Goal: Task Accomplishment & Management: Manage account settings

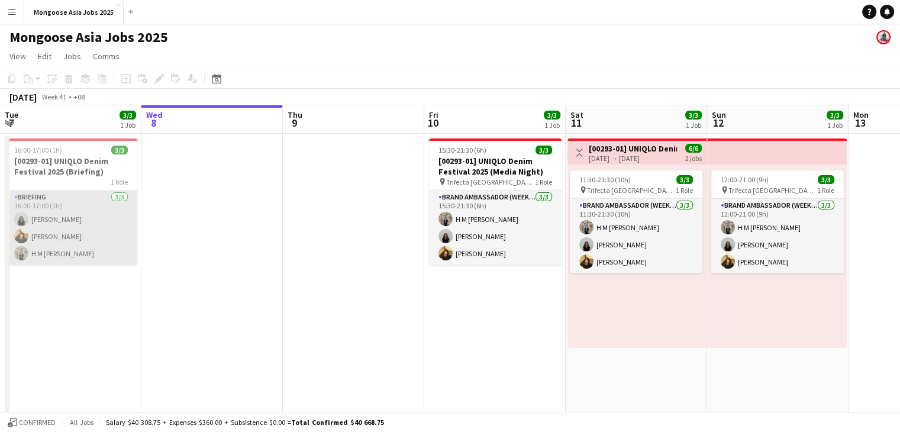
click at [77, 214] on app-card-role "Briefing [DATE] 16:00-17:00 (1h) [PERSON_NAME] Nur Faradylla [PERSON_NAME] [PER…" at bounding box center [71, 227] width 133 height 75
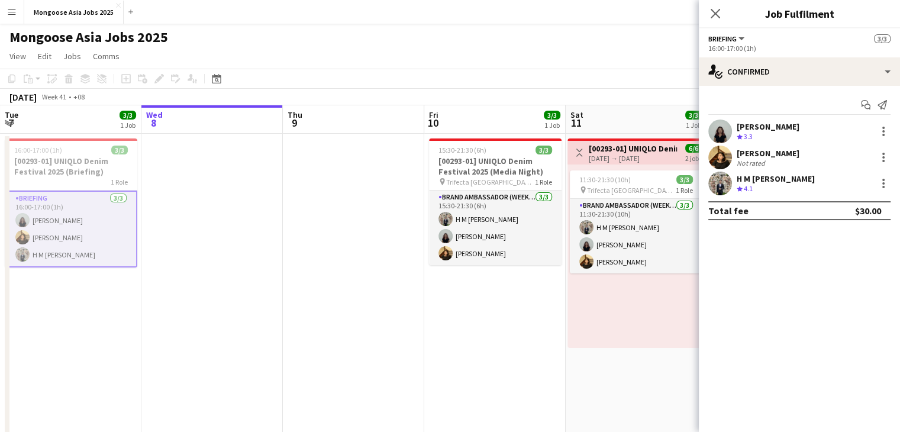
click at [366, 345] on app-date-cell at bounding box center [353, 325] width 141 height 383
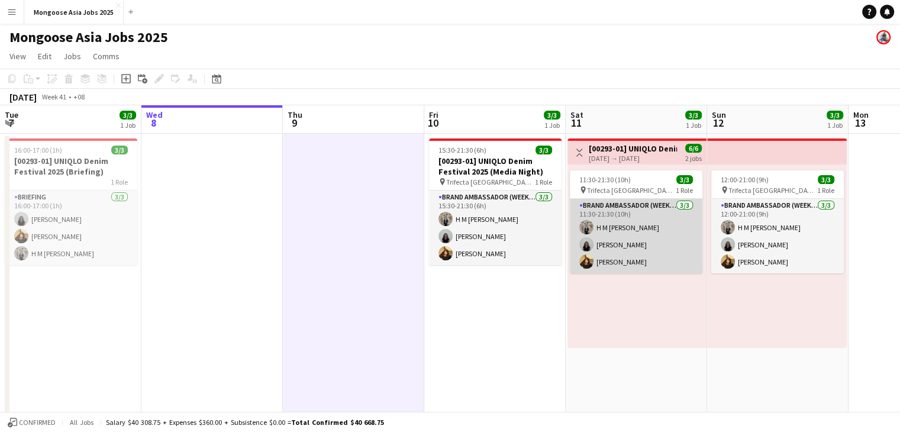
click at [627, 232] on app-card-role "Brand Ambassador (weekend) [DATE] 11:30-21:30 (10h) H M [PERSON_NAME] [PERSON_N…" at bounding box center [636, 236] width 133 height 75
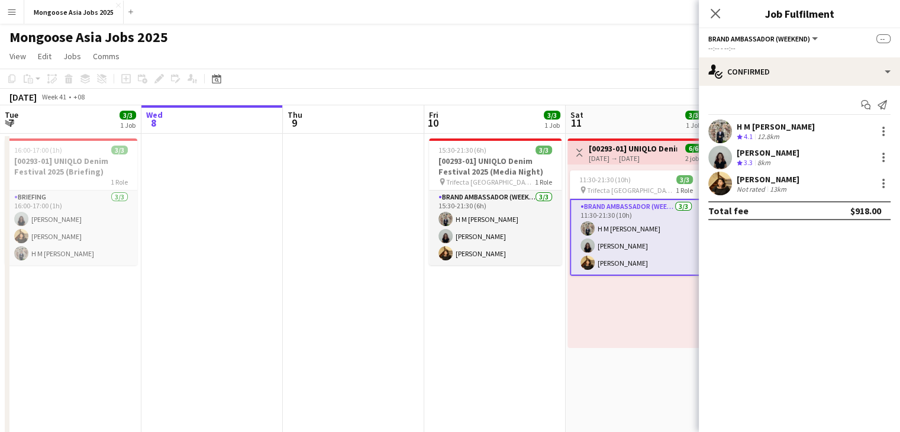
click at [622, 154] on div "[DATE] → [DATE]" at bounding box center [633, 158] width 88 height 9
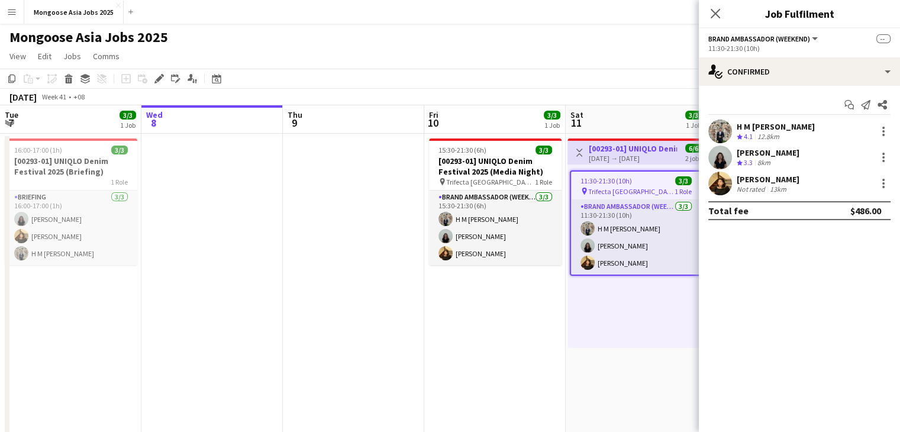
click at [606, 60] on app-page-menu "View Day view expanded Day view collapsed Month view Date picker Jump to [DATE]…" at bounding box center [450, 57] width 900 height 22
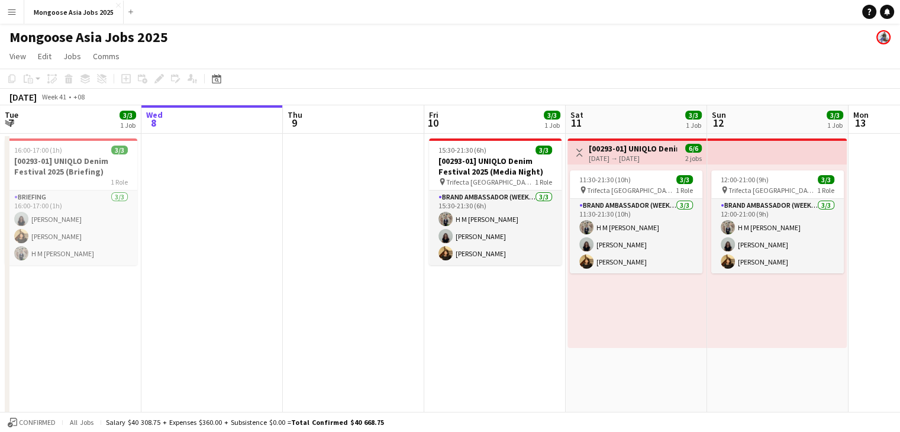
click at [620, 147] on h3 "[00293-01] UNIQLO Denim Festival 2025" at bounding box center [633, 148] width 88 height 11
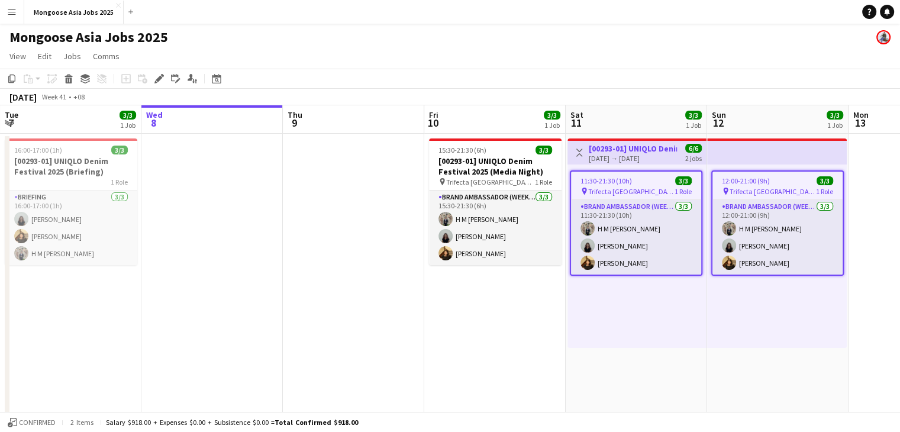
drag, startPoint x: 620, startPoint y: 147, endPoint x: 537, endPoint y: 279, distance: 155.8
click at [521, 327] on app-date-cell "15:30-21:30 (6h) 3/3 [00293-01] UNIQLO Denim Festival 2025 (Media Night) pin Tr…" at bounding box center [494, 325] width 141 height 383
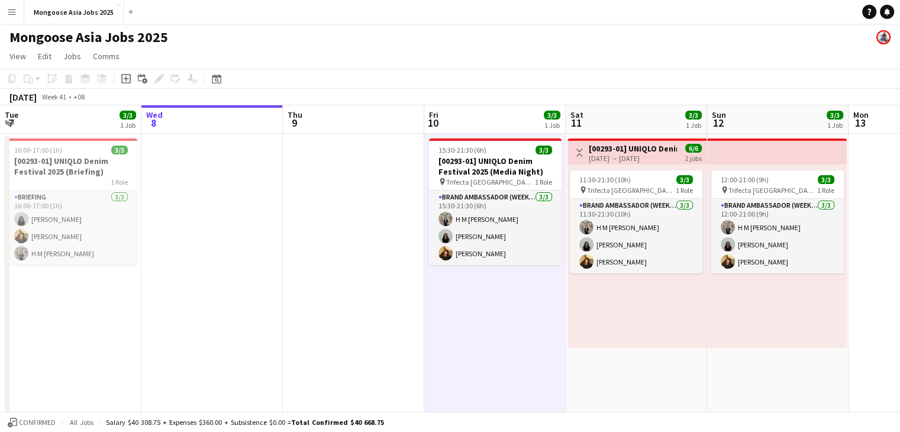
click at [603, 154] on div "[DATE] → [DATE]" at bounding box center [633, 158] width 88 height 9
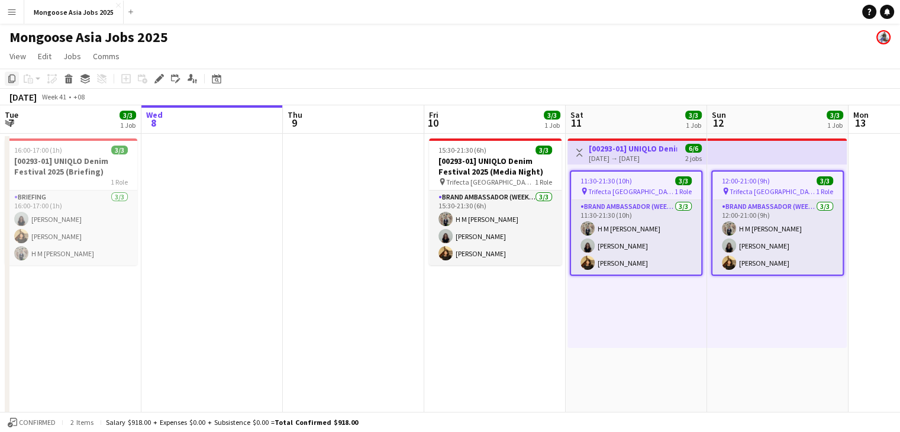
click at [12, 76] on icon "Copy" at bounding box center [11, 78] width 9 height 9
click at [598, 325] on div "11:30-21:30 (10h) 3/3 pin Trifecta Singapore 1 Role Brand Ambassador (weekend) …" at bounding box center [636, 255] width 139 height 183
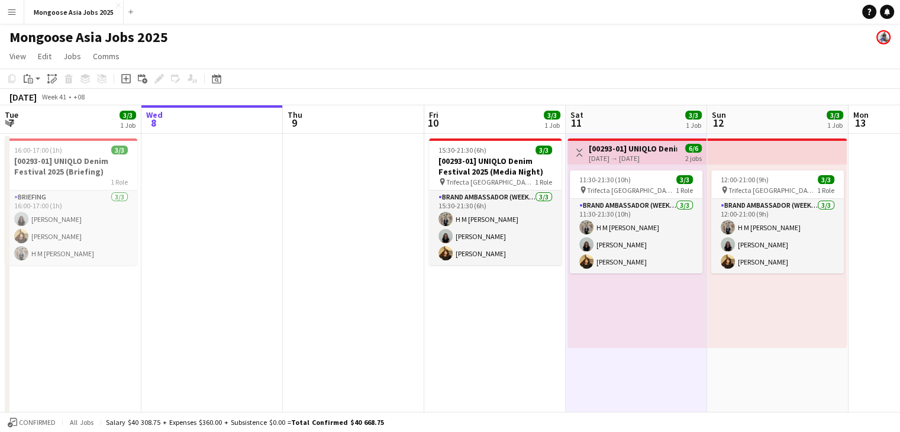
drag, startPoint x: 627, startPoint y: 337, endPoint x: 606, endPoint y: 330, distance: 22.3
click at [606, 330] on div "11:30-21:30 (10h) 3/3 pin Trifecta Singapore 1 Role Brand Ambassador (weekend) …" at bounding box center [636, 255] width 139 height 183
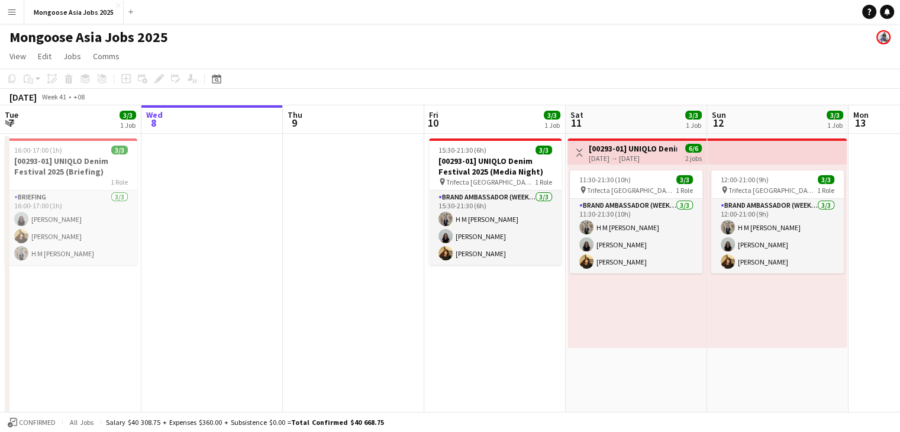
click at [610, 365] on app-date-cell "Toggle View [00293-01] UNIQLO Denim Festival 2025 [DATE] → [DATE] 6/6 2 jobs 11…" at bounding box center [635, 325] width 141 height 383
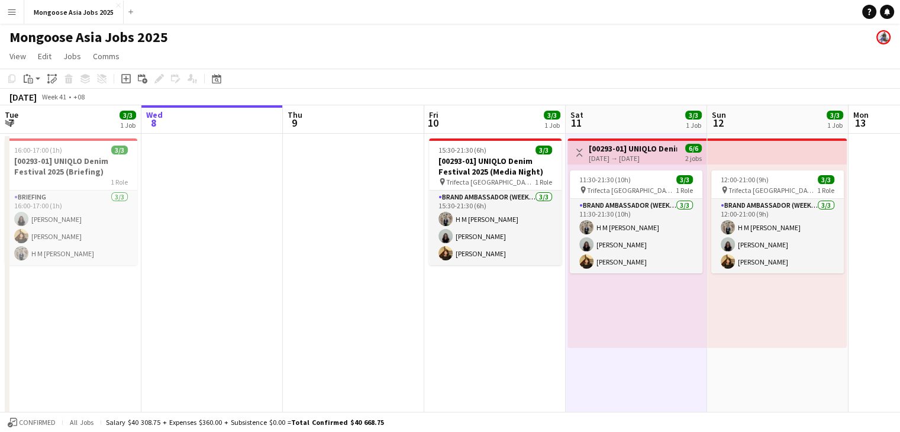
click at [609, 150] on h3 "[00293-01] UNIQLO Denim Festival 2025" at bounding box center [633, 148] width 88 height 11
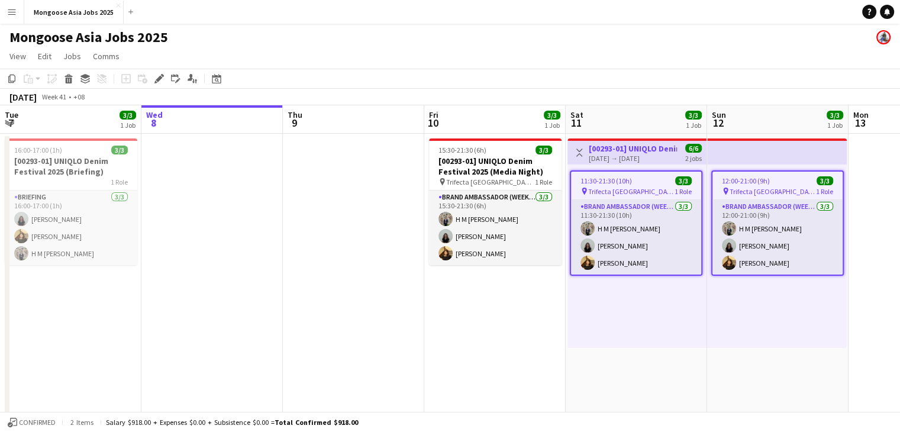
click at [635, 364] on app-date-cell "Toggle View [00293-01] UNIQLO Denim Festival 2025 [DATE] → [DATE] 6/6 2 jobs 11…" at bounding box center [635, 325] width 141 height 383
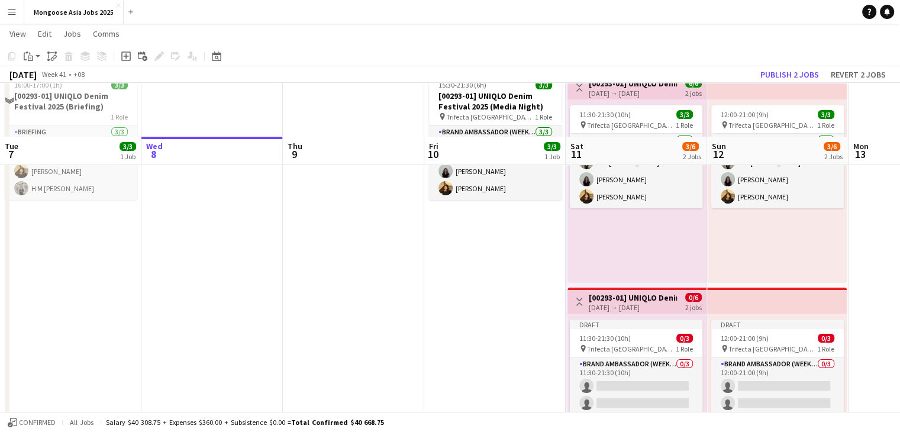
scroll to position [118, 0]
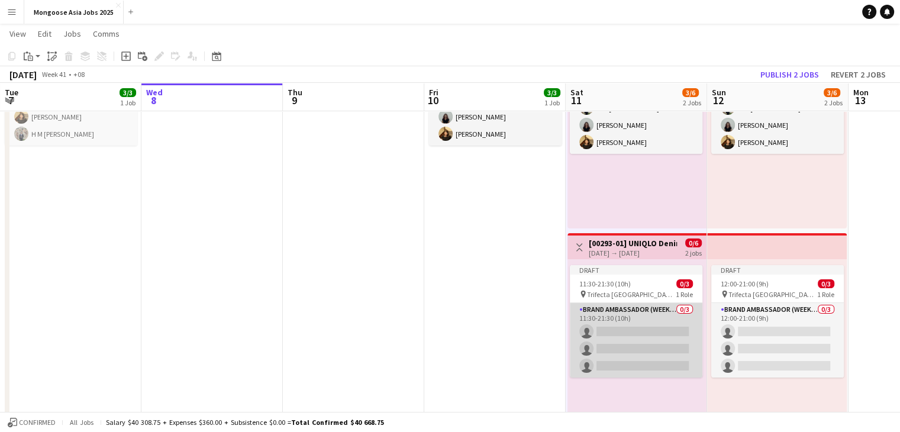
click at [627, 309] on app-card-role "Brand Ambassador (weekend) 0/3 11:30-21:30 (10h) single-neutral-actions single-…" at bounding box center [636, 340] width 133 height 75
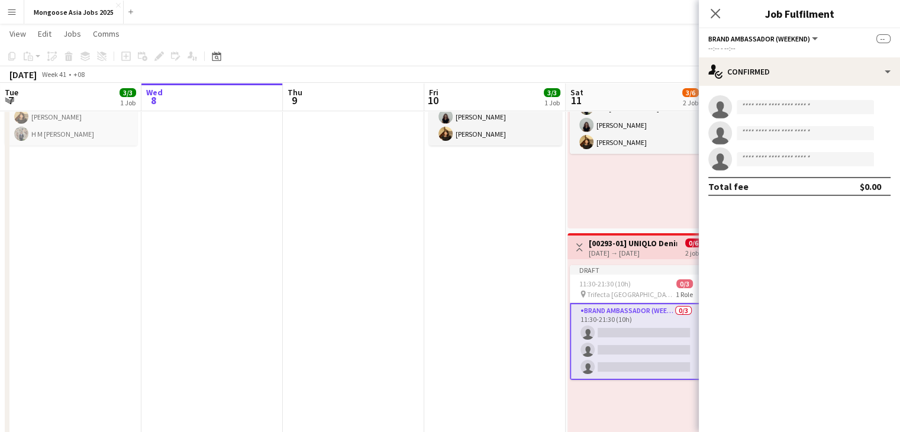
click at [771, 44] on div "--:-- - --:--" at bounding box center [799, 48] width 182 height 9
click at [825, 41] on div "Brand Ambassador (weekend) All roles Brand Ambassador (weekend) --" at bounding box center [799, 38] width 182 height 11
click at [708, 15] on app-icon "Close pop-in" at bounding box center [715, 14] width 14 height 14
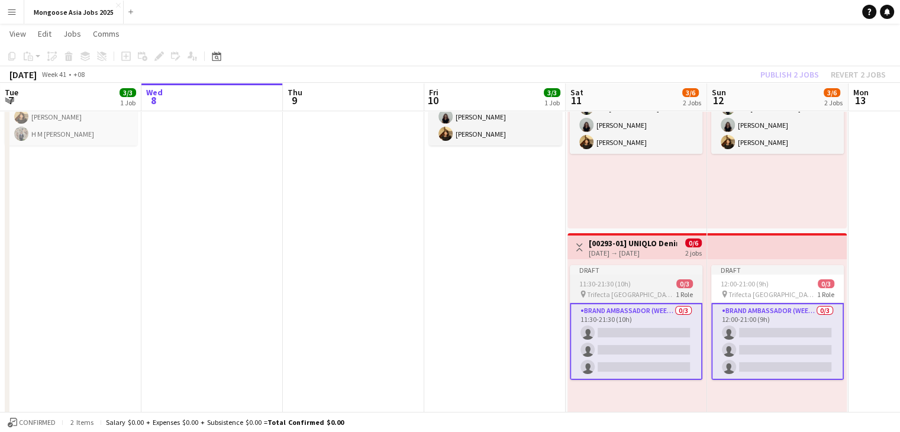
click at [643, 280] on div "11:30-21:30 (10h) 0/3" at bounding box center [636, 283] width 133 height 9
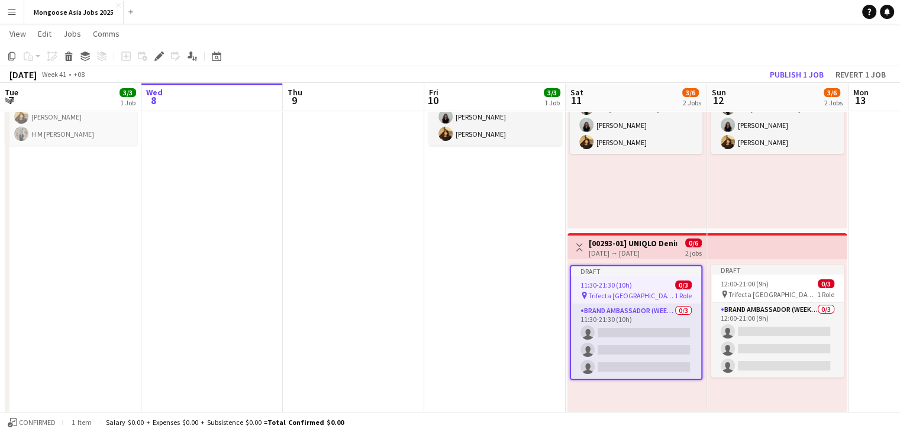
click at [615, 288] on span "11:30-21:30 (10h)" at bounding box center [605, 284] width 51 height 9
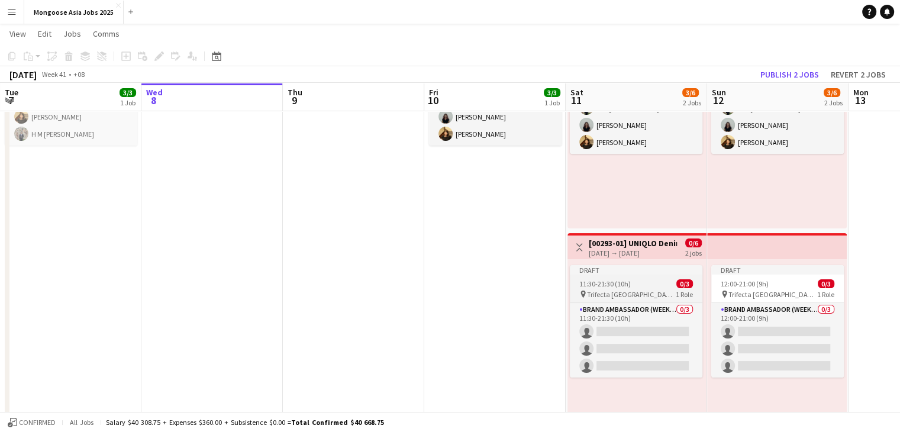
click at [613, 285] on span "11:30-21:30 (10h)" at bounding box center [604, 283] width 51 height 9
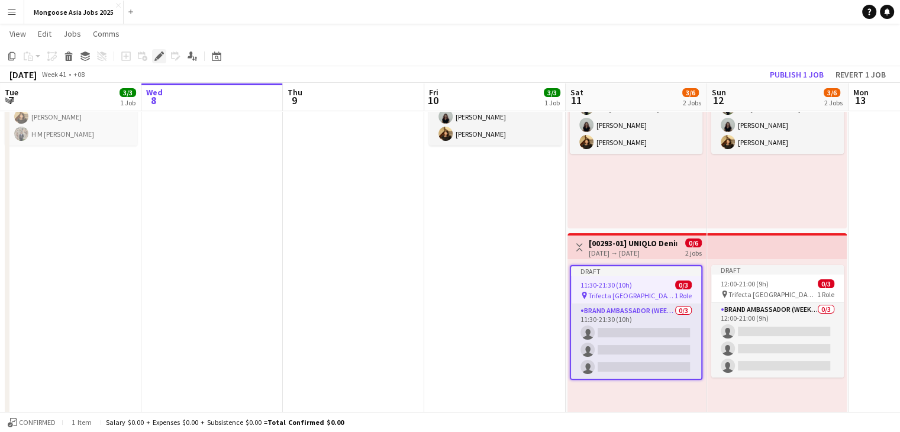
click at [159, 55] on icon at bounding box center [159, 56] width 7 height 7
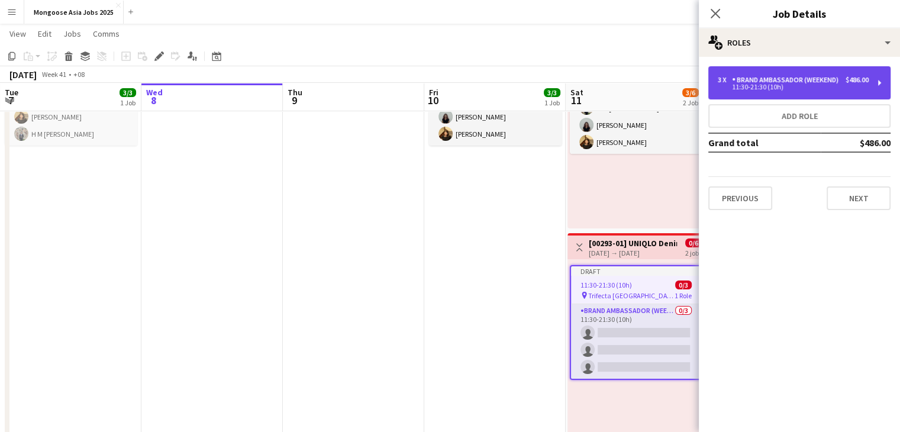
click at [758, 75] on div "3 x Brand Ambassador (weekend) $486.00 11:30-21:30 (10h)" at bounding box center [799, 82] width 182 height 33
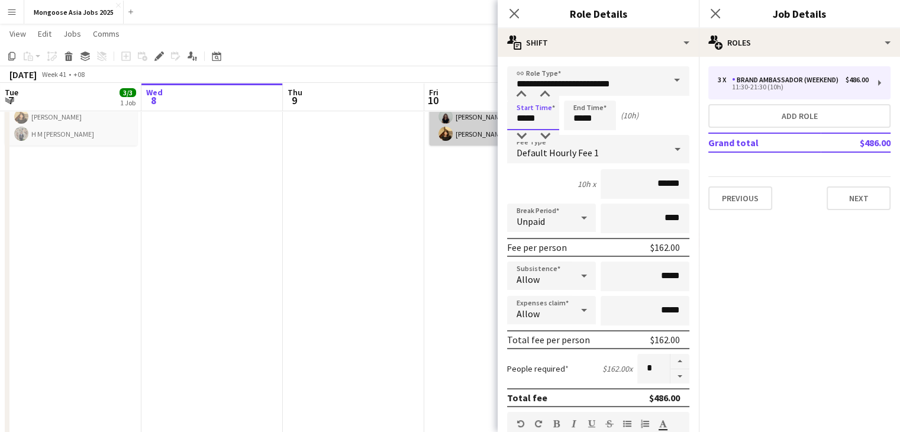
drag, startPoint x: 525, startPoint y: 119, endPoint x: 482, endPoint y: 119, distance: 43.2
click at [482, 119] on body "Menu Boards Boards Boards All jobs Status Workforce Workforce My Workforce Recr…" at bounding box center [450, 175] width 900 height 586
type input "*****"
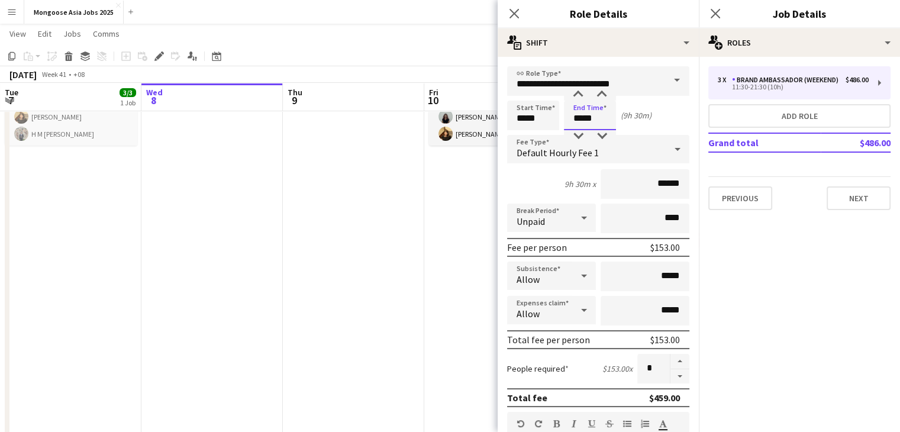
drag, startPoint x: 600, startPoint y: 119, endPoint x: 557, endPoint y: 120, distance: 43.8
click at [557, 120] on div "Start Time ***** End Time ***** (9h 30m)" at bounding box center [598, 116] width 182 height 30
type input "*****"
click at [665, 119] on div "Start Time ***** End Time ***** (5h)" at bounding box center [598, 116] width 182 height 30
click at [676, 379] on button "button" at bounding box center [679, 376] width 19 height 15
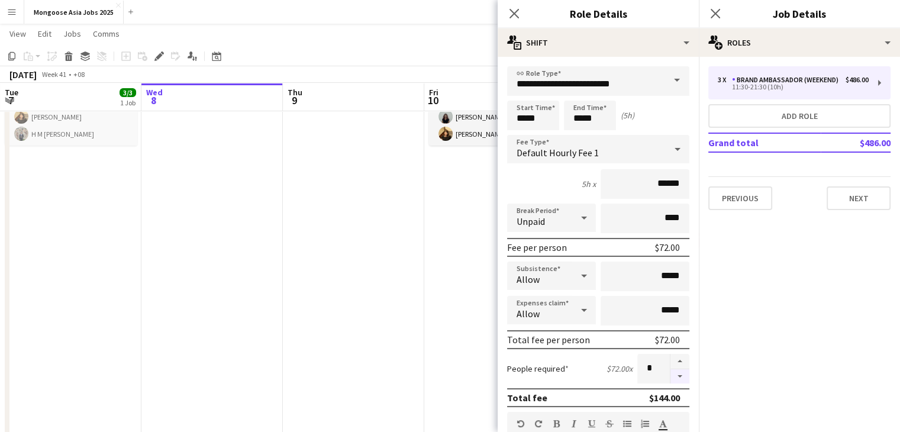
click at [676, 379] on button "button" at bounding box center [679, 376] width 19 height 15
type input "*"
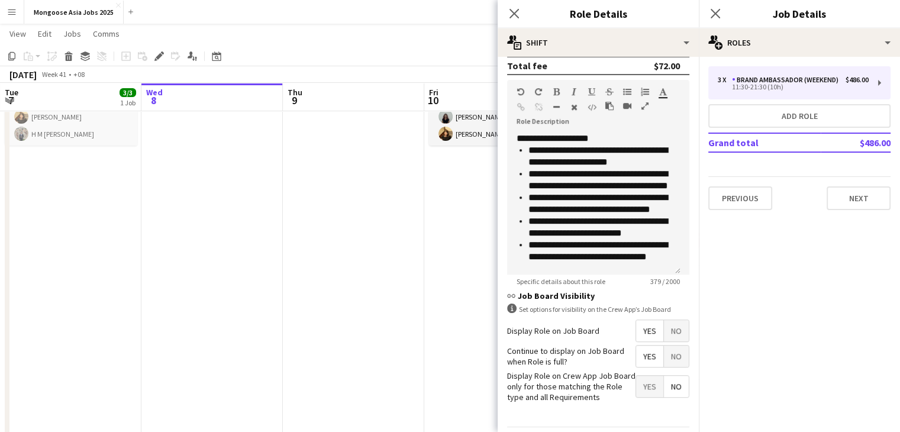
scroll to position [367, 0]
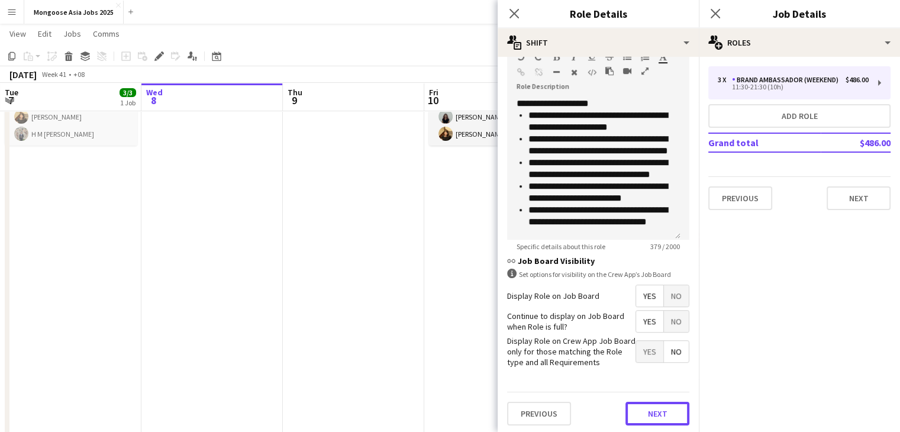
click at [641, 407] on button "Next" at bounding box center [657, 414] width 64 height 24
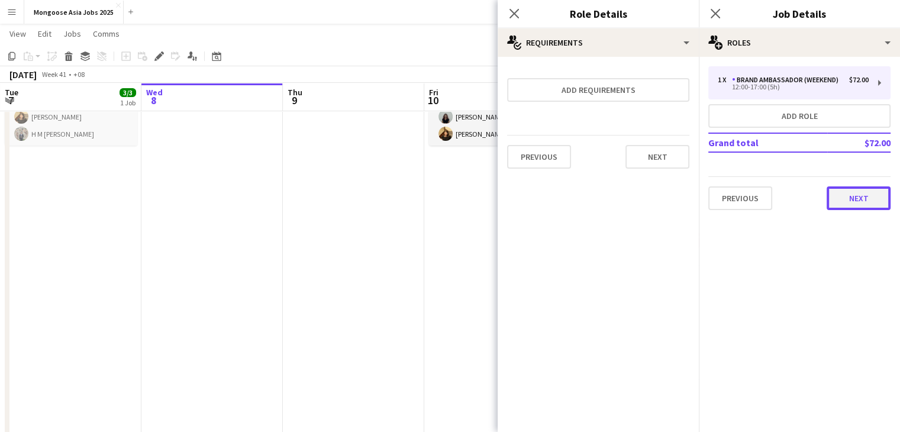
click at [859, 203] on button "Next" at bounding box center [858, 198] width 64 height 24
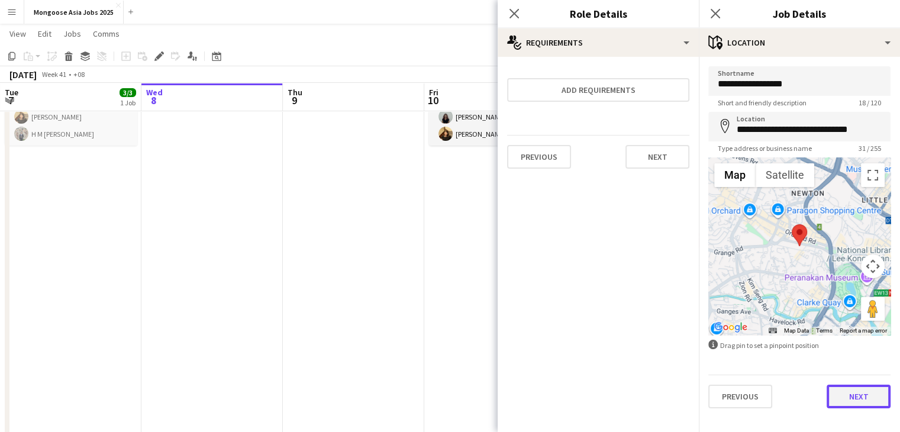
click at [864, 391] on button "Next" at bounding box center [858, 396] width 64 height 24
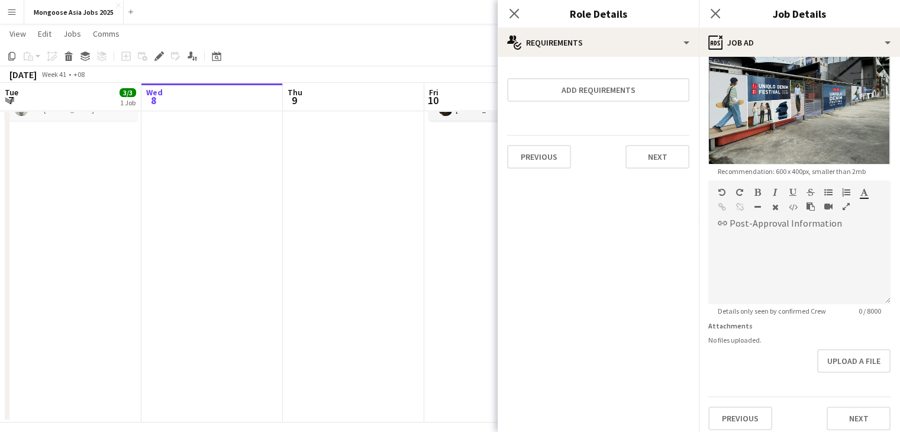
scroll to position [154, 0]
click at [859, 411] on button "Next" at bounding box center [858, 418] width 64 height 24
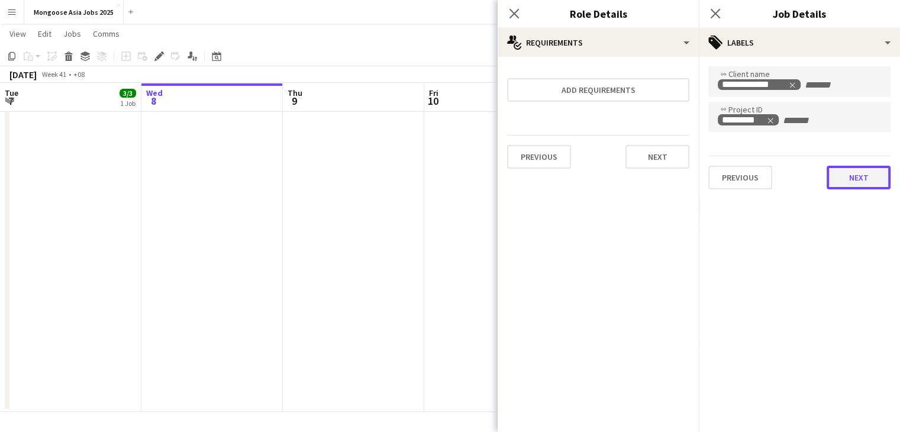
click at [850, 177] on button "Next" at bounding box center [858, 178] width 64 height 24
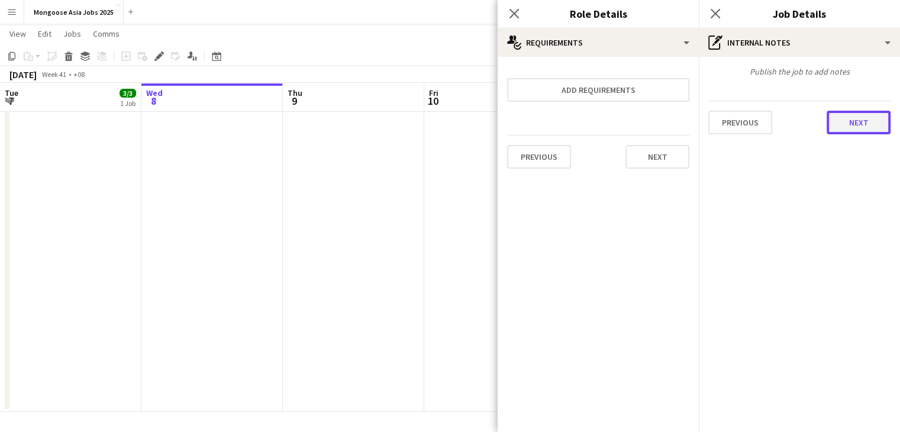
click at [857, 121] on button "Next" at bounding box center [858, 123] width 64 height 24
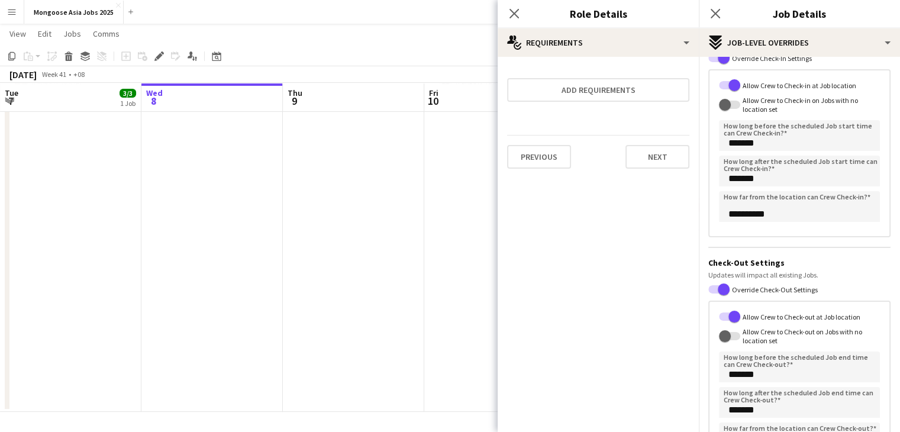
scroll to position [179, 0]
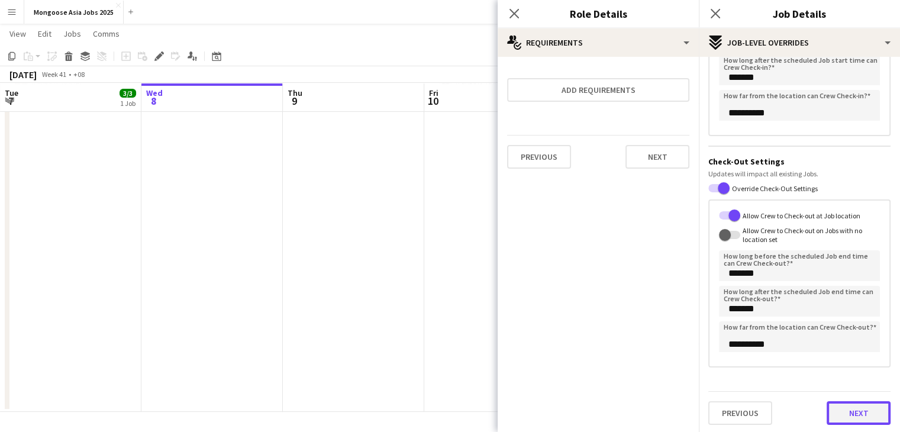
click at [839, 415] on button "Next" at bounding box center [858, 413] width 64 height 24
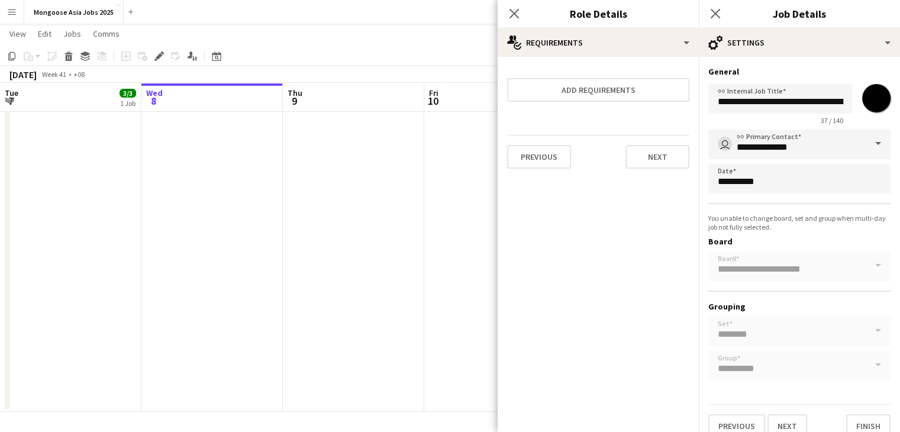
scroll to position [0, 0]
click at [848, 419] on button "Finish" at bounding box center [868, 426] width 44 height 24
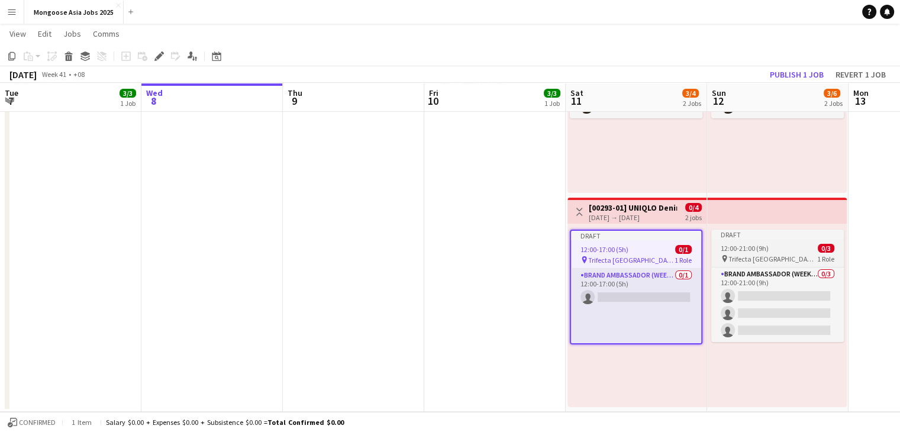
click at [781, 249] on div "12:00-21:00 (9h) 0/3" at bounding box center [777, 248] width 133 height 9
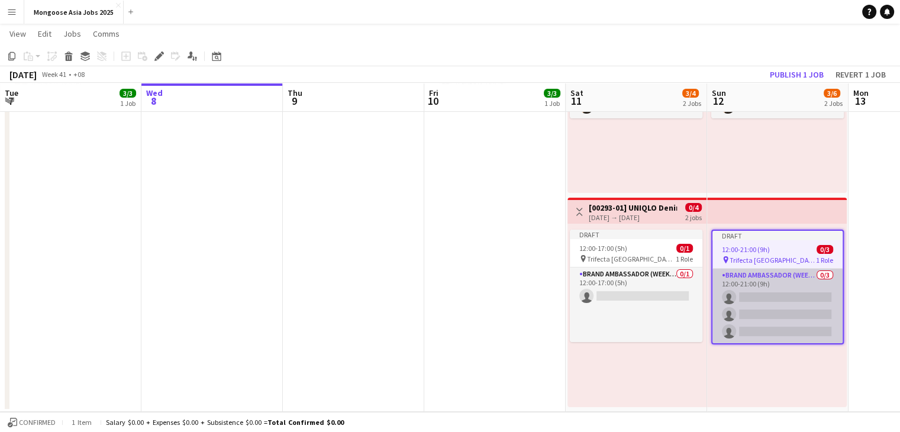
click at [758, 282] on app-card-role "Brand Ambassador (weekend) 0/3 12:00-21:00 (9h) single-neutral-actions single-n…" at bounding box center [777, 306] width 130 height 75
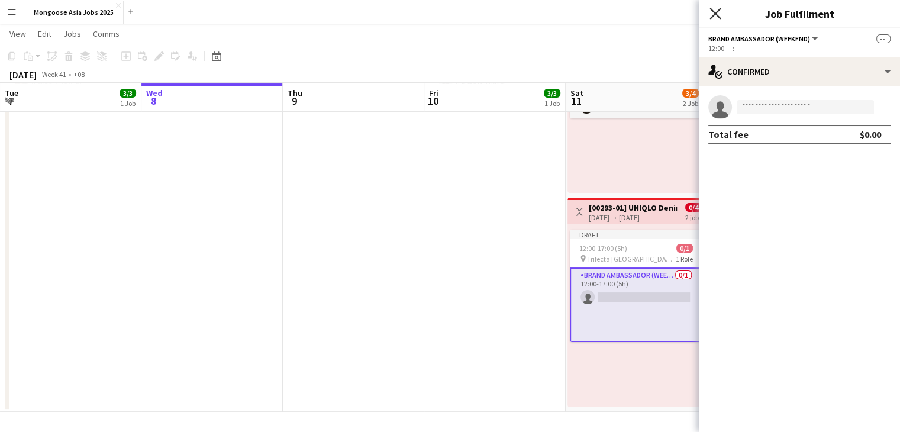
click at [712, 9] on icon "Close pop-in" at bounding box center [714, 13] width 11 height 11
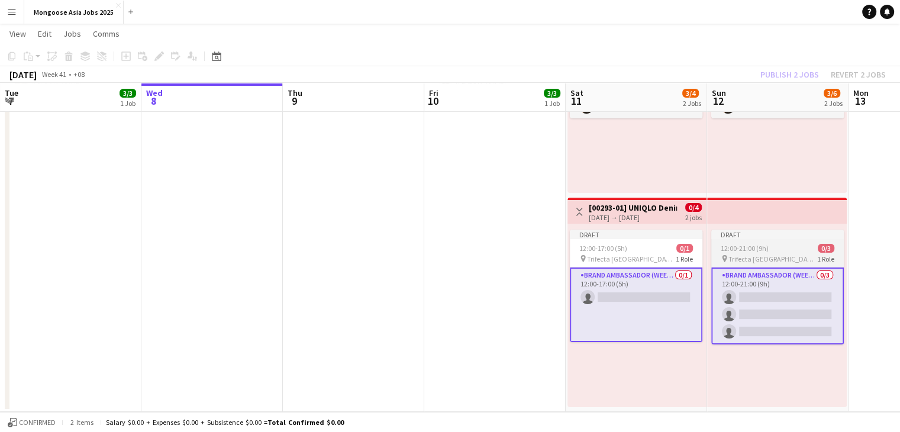
click at [754, 251] on span "12:00-21:00 (9h)" at bounding box center [744, 248] width 48 height 9
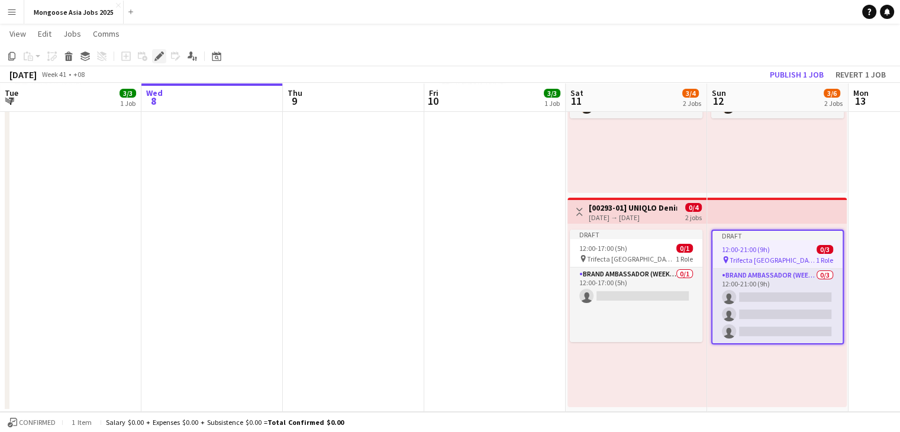
click at [159, 55] on icon at bounding box center [159, 56] width 7 height 7
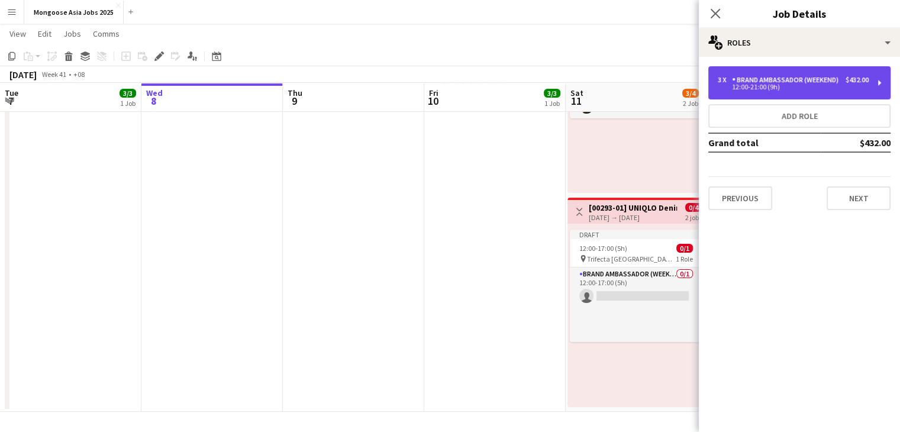
click at [800, 92] on div "3 x Brand Ambassador (weekend) $432.00 12:00-21:00 (9h)" at bounding box center [799, 82] width 182 height 33
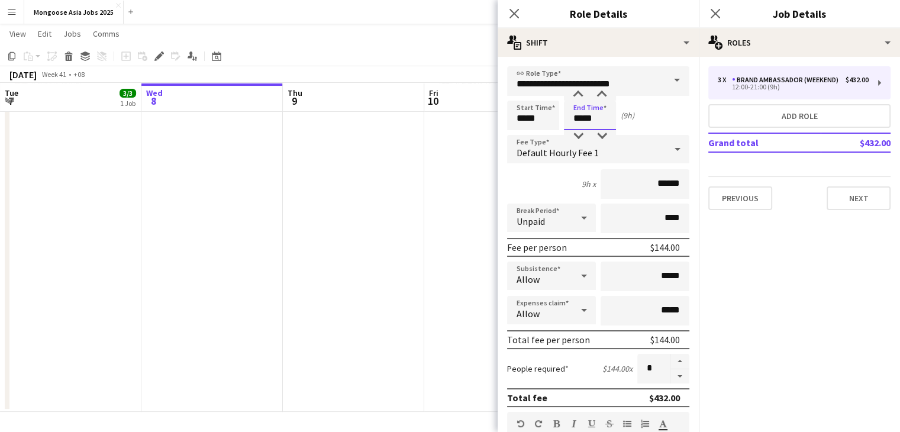
drag, startPoint x: 596, startPoint y: 119, endPoint x: 562, endPoint y: 121, distance: 34.4
click at [562, 121] on div "Start Time ***** End Time ***** (9h)" at bounding box center [598, 116] width 182 height 30
type input "*****"
click at [530, 177] on div "5h x ******" at bounding box center [598, 184] width 182 height 30
click at [672, 377] on button "button" at bounding box center [679, 376] width 19 height 15
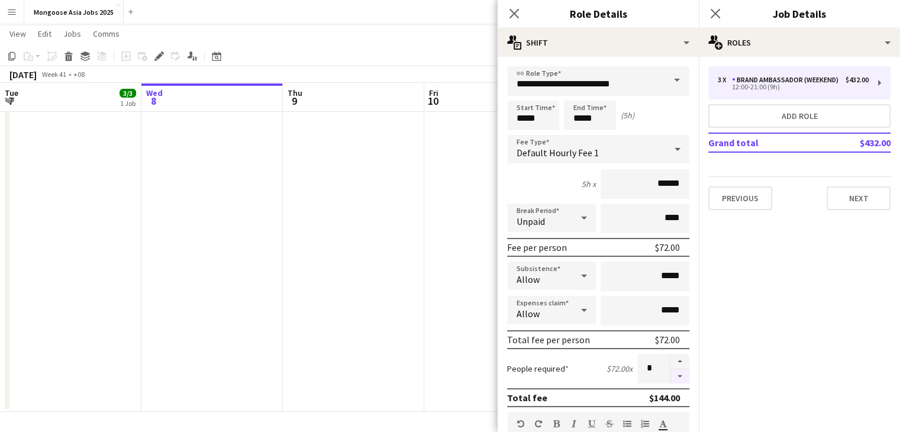
click at [672, 377] on button "button" at bounding box center [679, 376] width 19 height 15
type input "*"
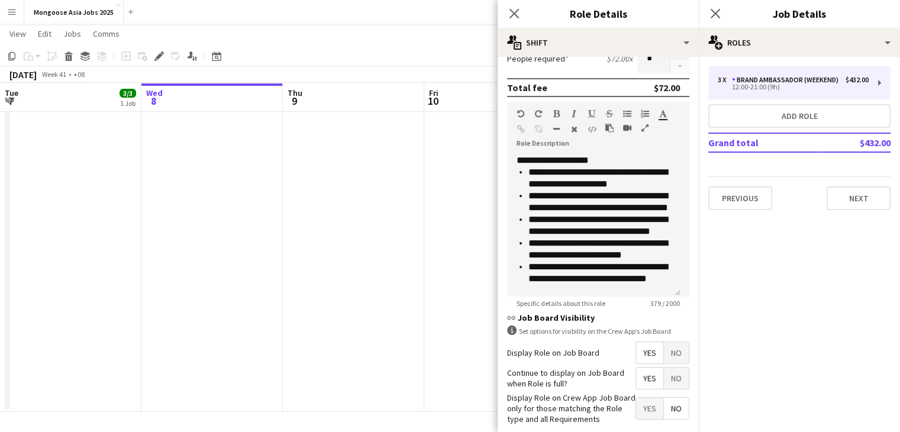
scroll to position [367, 0]
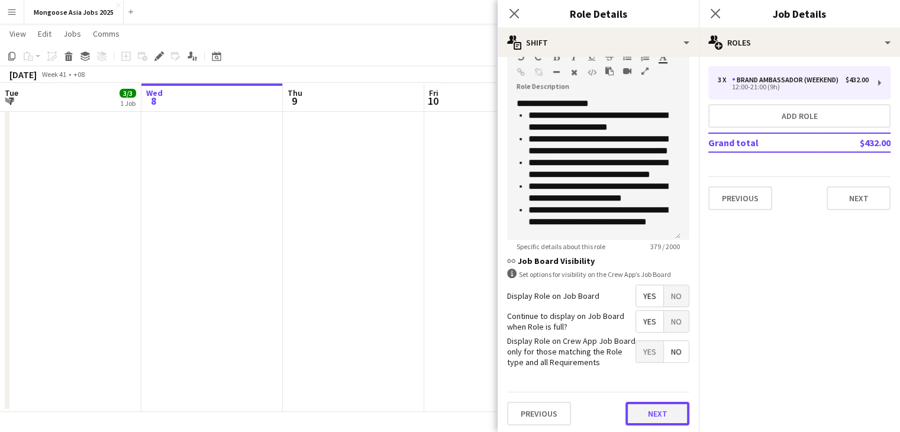
click at [672, 411] on button "Next" at bounding box center [657, 414] width 64 height 24
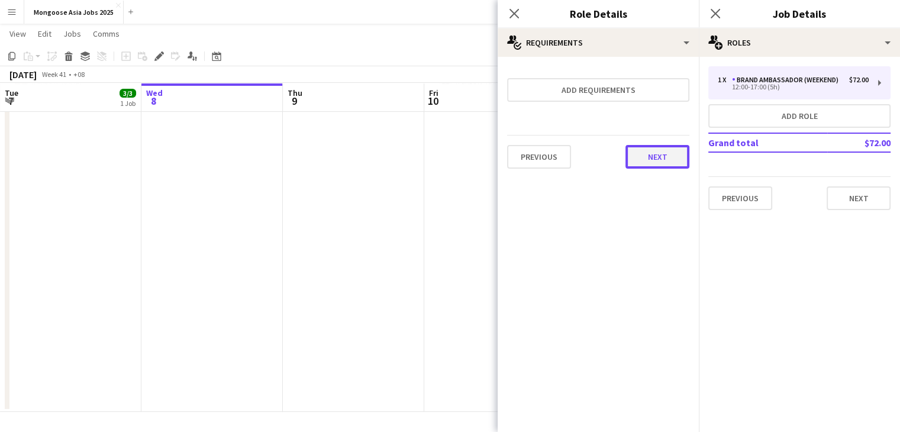
click at [658, 154] on button "Next" at bounding box center [657, 157] width 64 height 24
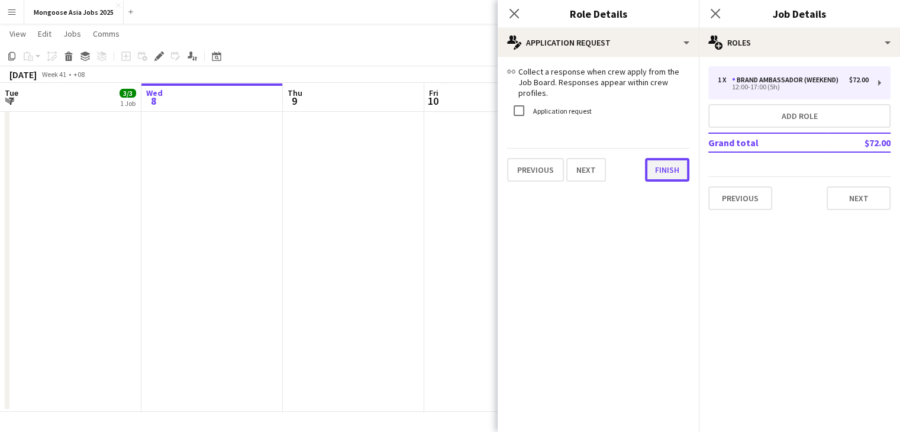
click at [665, 166] on button "Finish" at bounding box center [667, 170] width 44 height 24
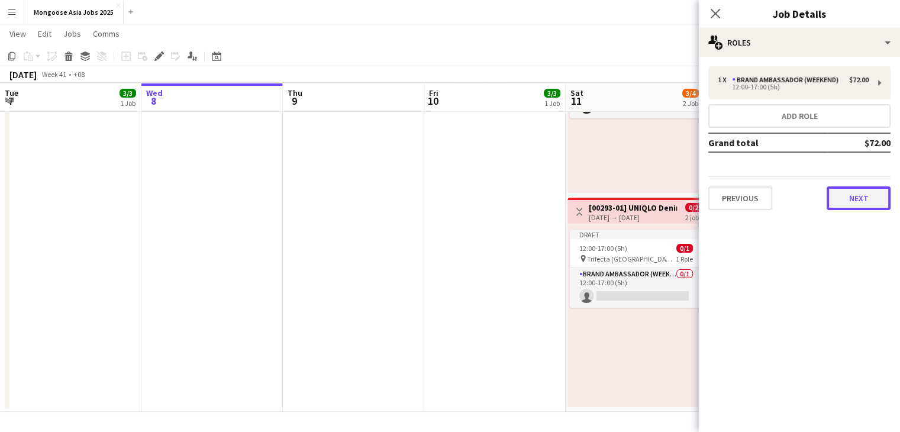
click at [857, 199] on button "Next" at bounding box center [858, 198] width 64 height 24
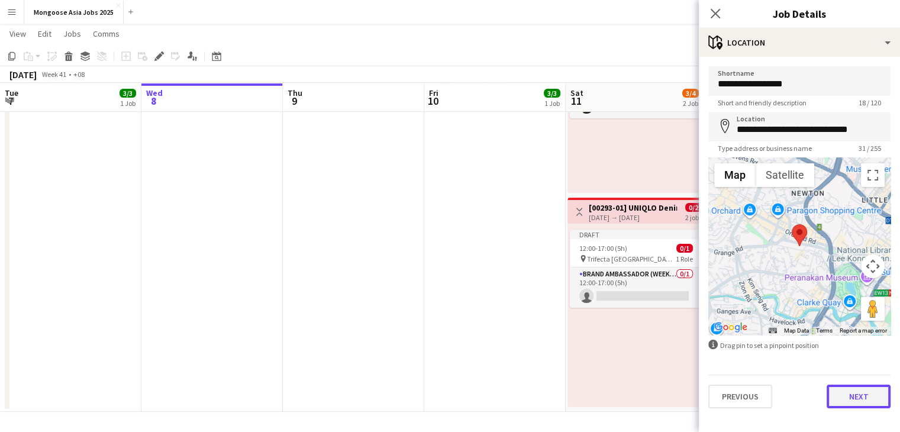
click at [861, 399] on button "Next" at bounding box center [858, 396] width 64 height 24
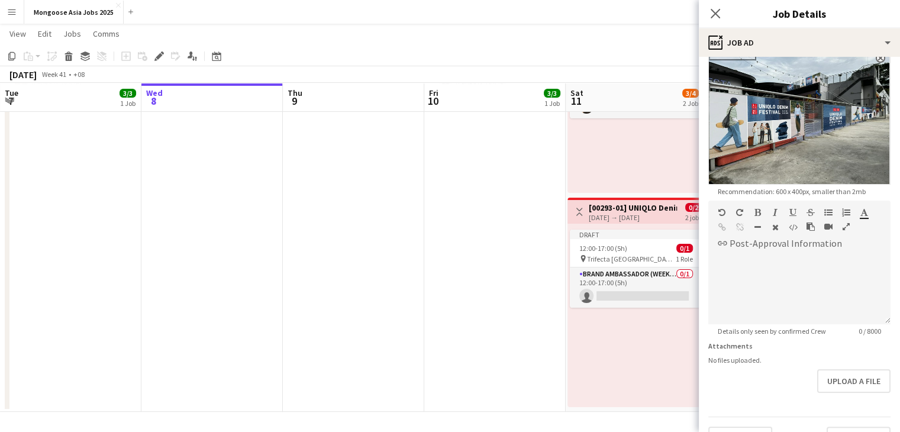
scroll to position [237, 0]
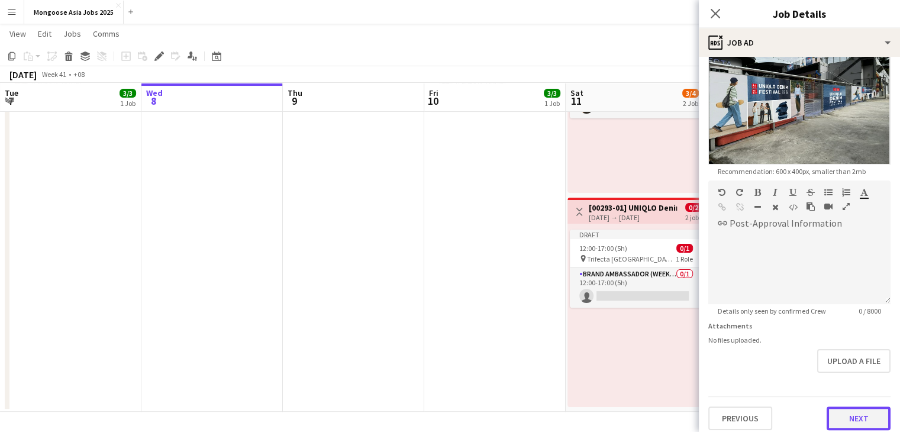
click at [849, 406] on button "Next" at bounding box center [858, 418] width 64 height 24
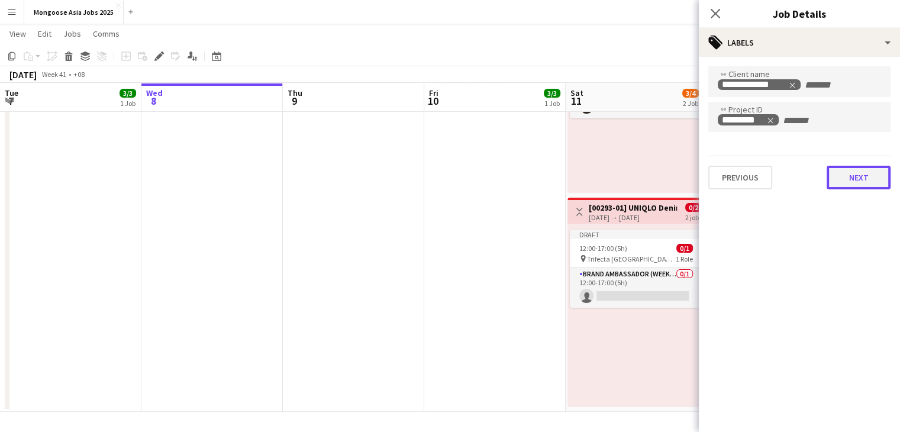
click at [864, 175] on button "Next" at bounding box center [858, 178] width 64 height 24
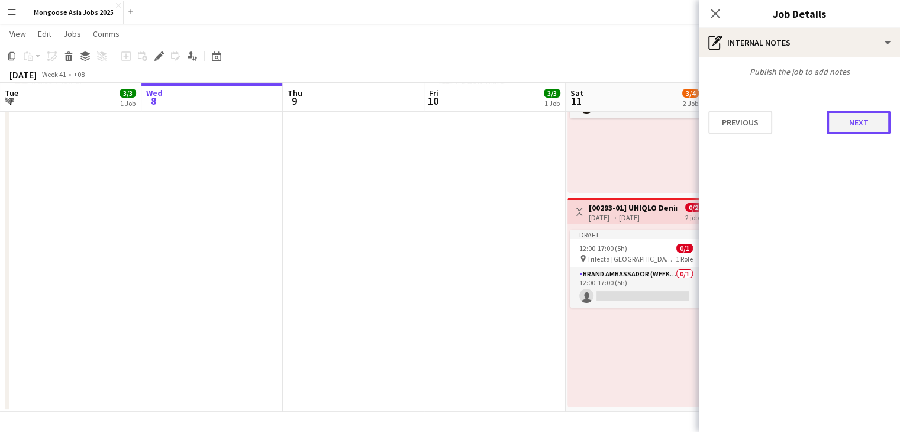
click at [859, 128] on button "Next" at bounding box center [858, 123] width 64 height 24
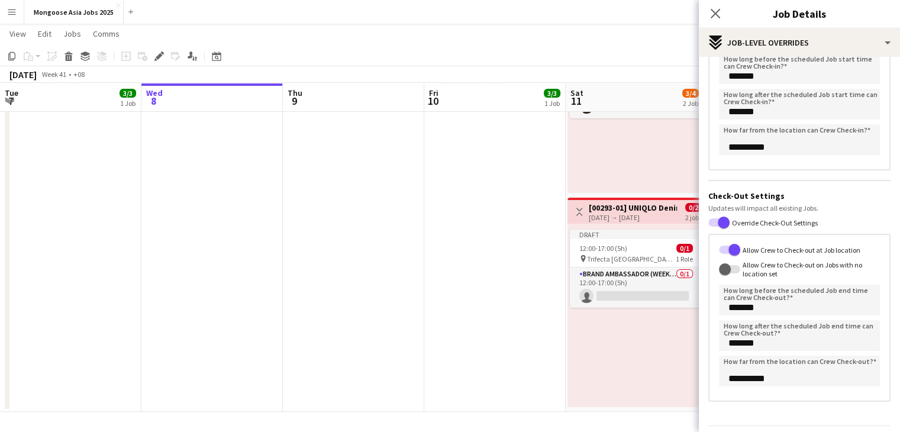
scroll to position [179, 0]
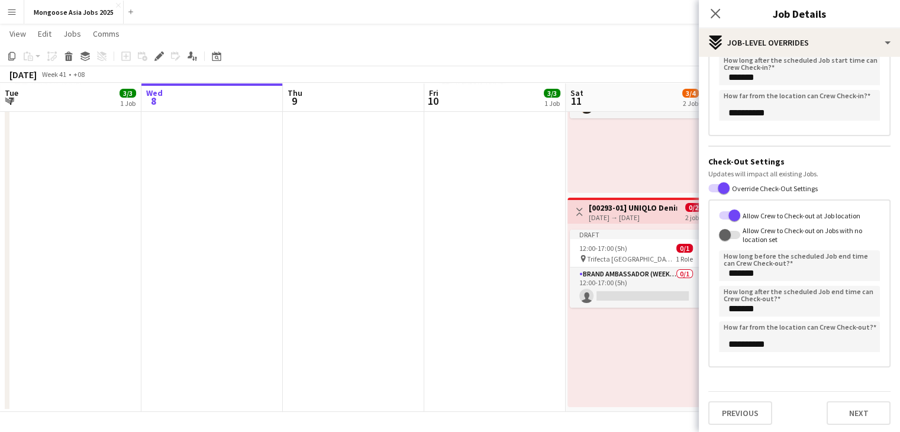
click at [855, 429] on div "**********" at bounding box center [799, 156] width 201 height 557
click at [855, 411] on button "Next" at bounding box center [858, 413] width 64 height 24
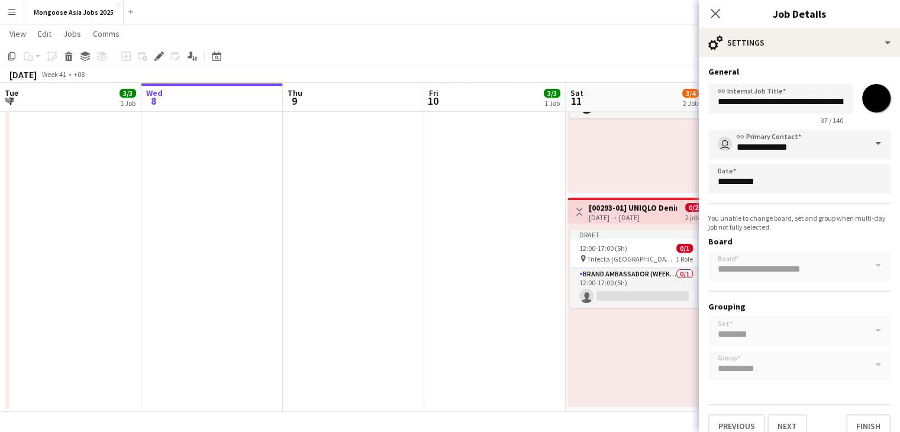
scroll to position [0, 0]
click at [856, 415] on button "Finish" at bounding box center [868, 426] width 44 height 24
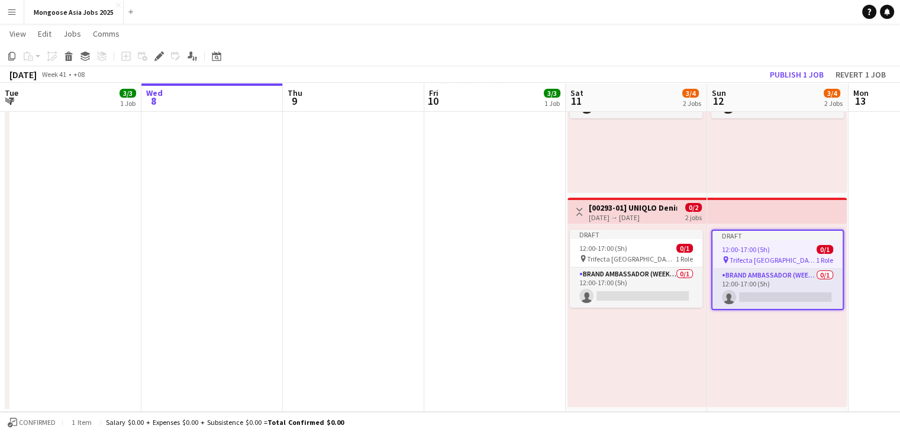
click at [445, 219] on app-date-cell "15:30-21:30 (6h) 3/3 [00293-01] UNIQLO Denim Festival 2025 (Media Night) pin Tr…" at bounding box center [494, 195] width 141 height 433
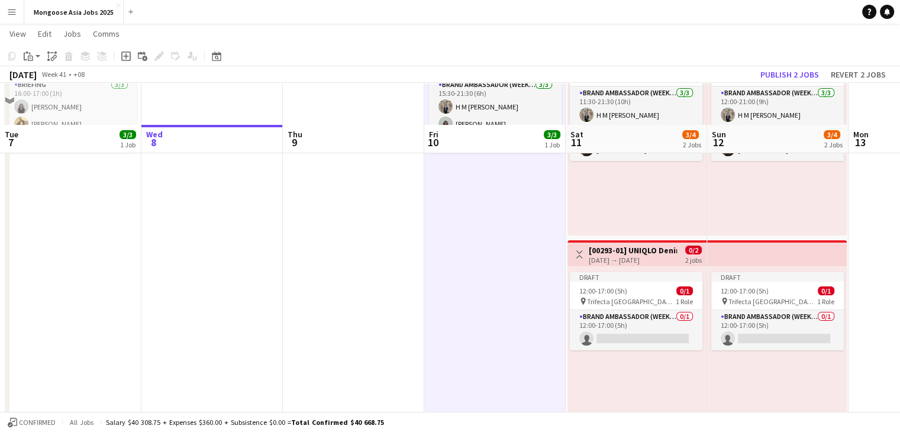
scroll to position [95, 0]
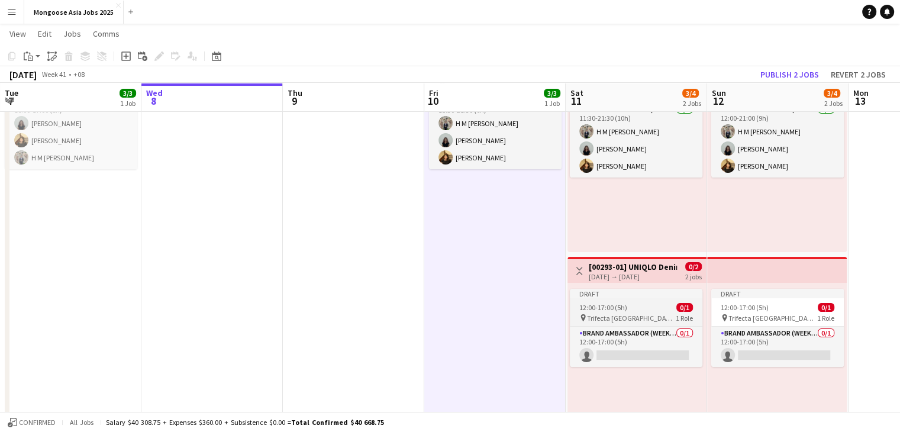
click at [625, 299] on app-job-card "Draft 12:00-17:00 (5h) 0/1 pin Trifecta Singapore 1 Role Brand Ambassador (week…" at bounding box center [636, 328] width 133 height 78
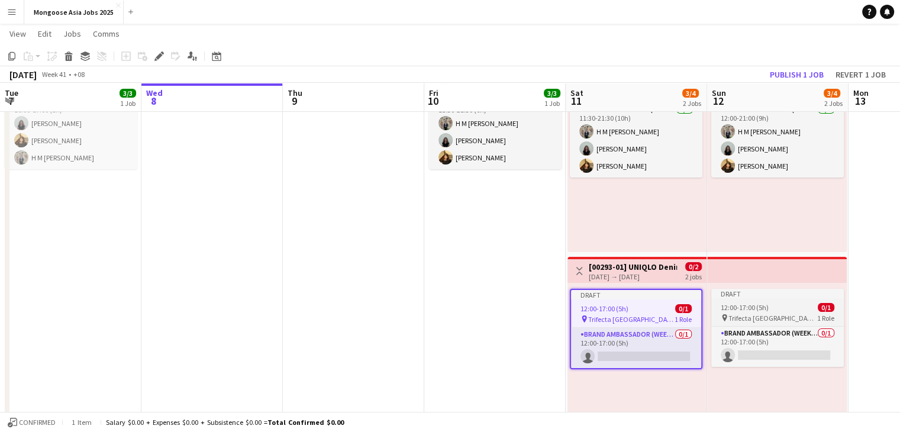
click at [783, 293] on div "Draft" at bounding box center [777, 293] width 133 height 9
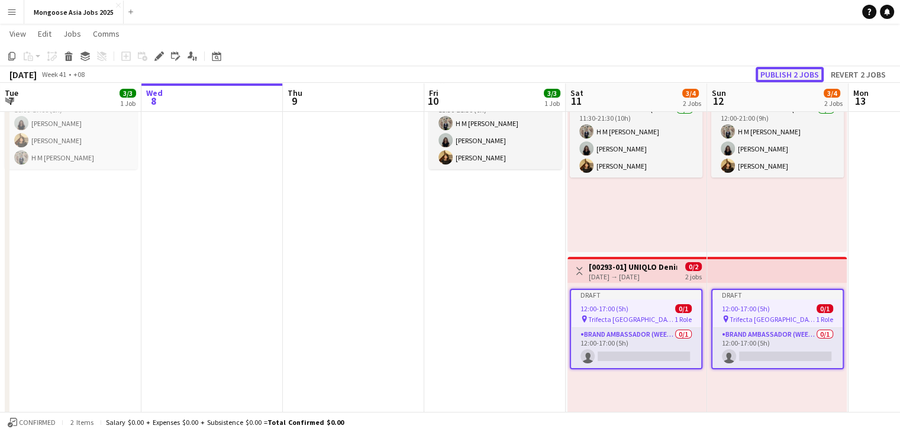
click at [802, 76] on button "Publish 2 jobs" at bounding box center [789, 74] width 68 height 15
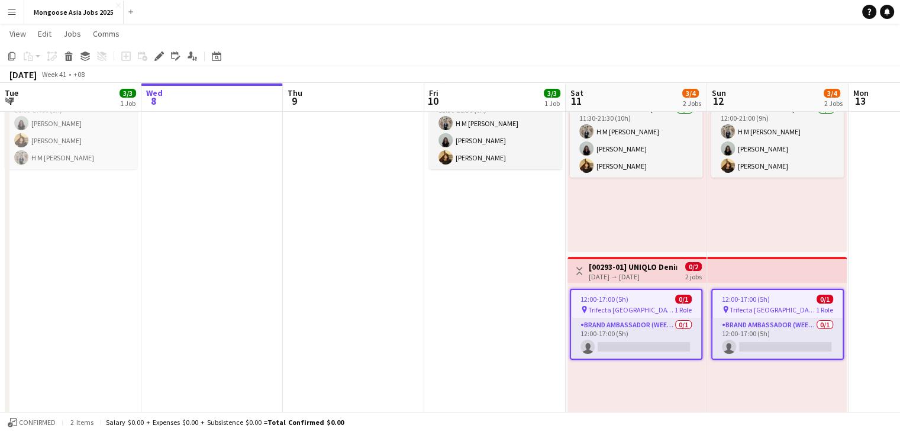
click at [505, 285] on app-date-cell "15:30-21:30 (6h) 3/3 [00293-01] UNIQLO Denim Festival 2025 (Media Night) pin Tr…" at bounding box center [494, 254] width 141 height 433
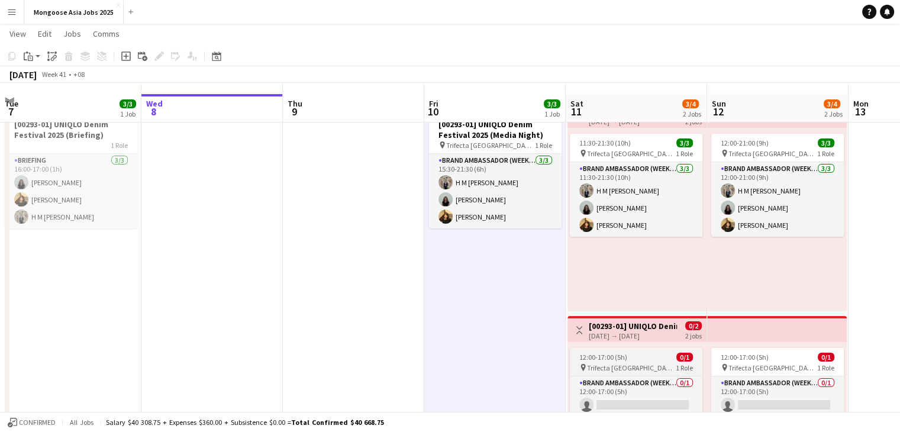
scroll to position [154, 0]
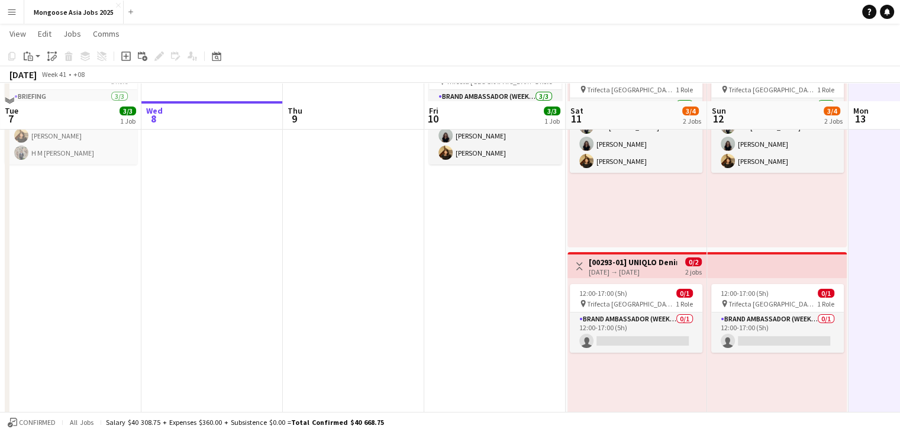
scroll to position [118, 0]
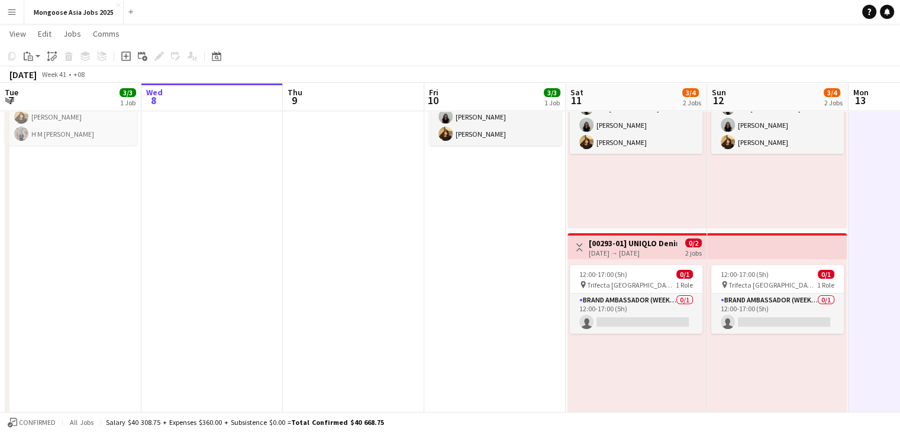
click at [580, 248] on app-icon "Toggle View" at bounding box center [579, 247] width 8 height 8
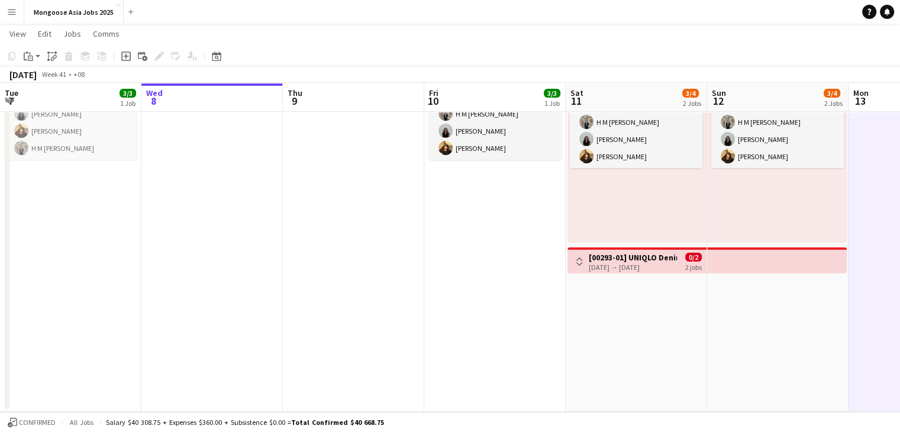
click at [577, 257] on app-icon "Toggle View" at bounding box center [579, 261] width 8 height 8
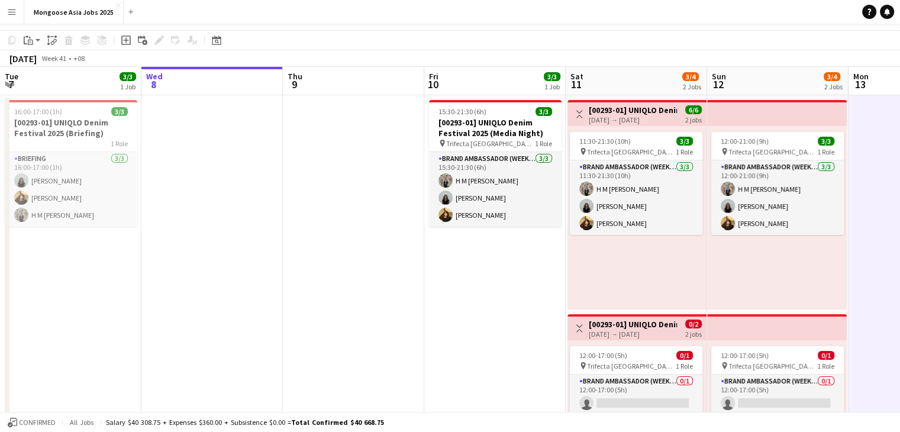
scroll to position [59, 0]
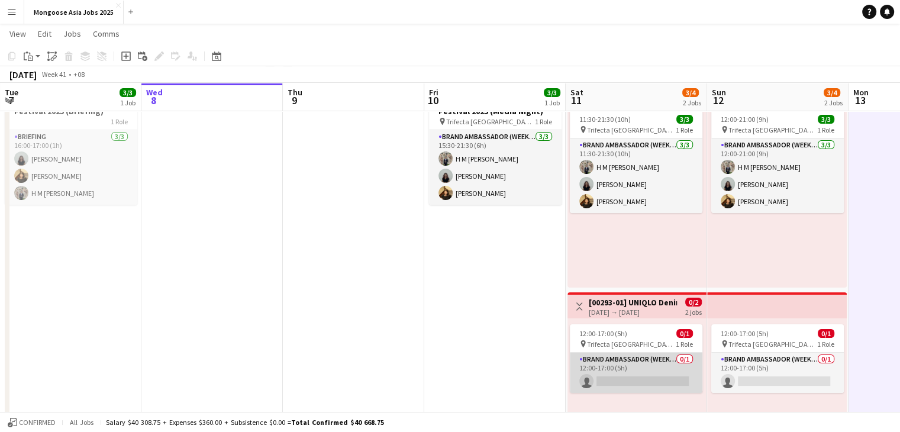
click at [622, 353] on app-card-role "Brand Ambassador (weekend) 0/1 12:00-17:00 (5h) single-neutral-actions" at bounding box center [636, 373] width 133 height 40
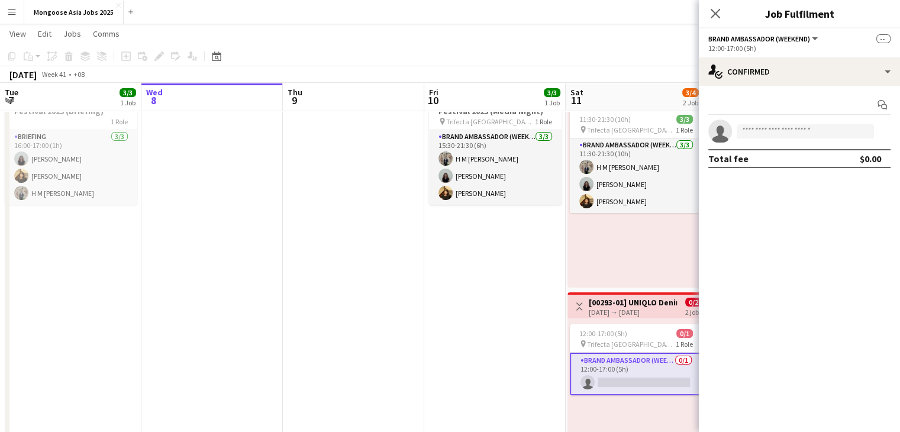
click at [618, 318] on div "12:00-17:00 (5h) 0/1 pin Trifecta Singapore 1 Role Brand Ambassador (weekend) 0…" at bounding box center [636, 409] width 139 height 183
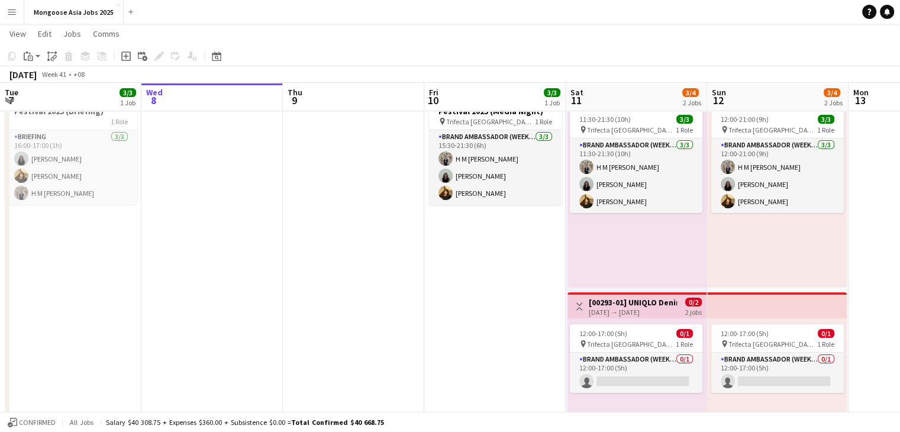
click at [622, 308] on div "[DATE] → [DATE]" at bounding box center [633, 312] width 88 height 9
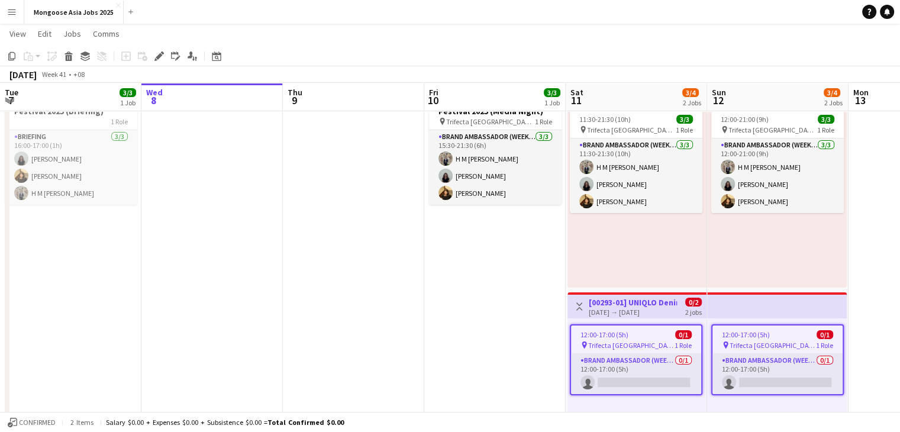
click at [624, 308] on div "[DATE] → [DATE]" at bounding box center [633, 312] width 88 height 9
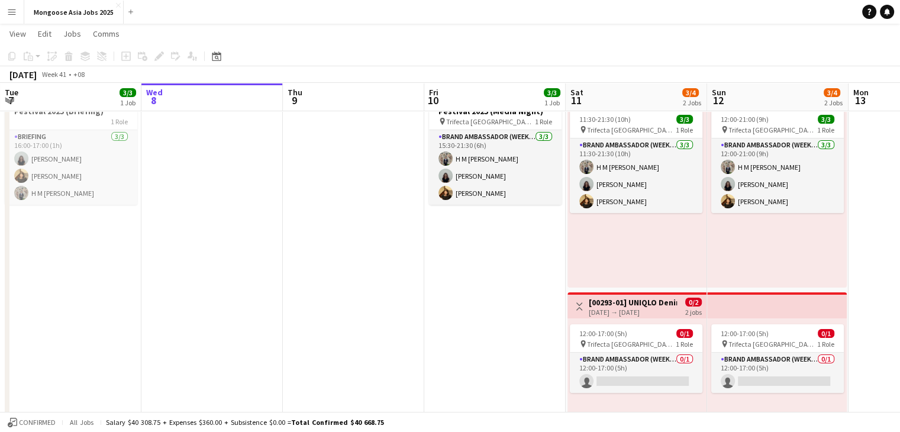
click at [618, 308] on div "[DATE] → [DATE]" at bounding box center [633, 312] width 88 height 9
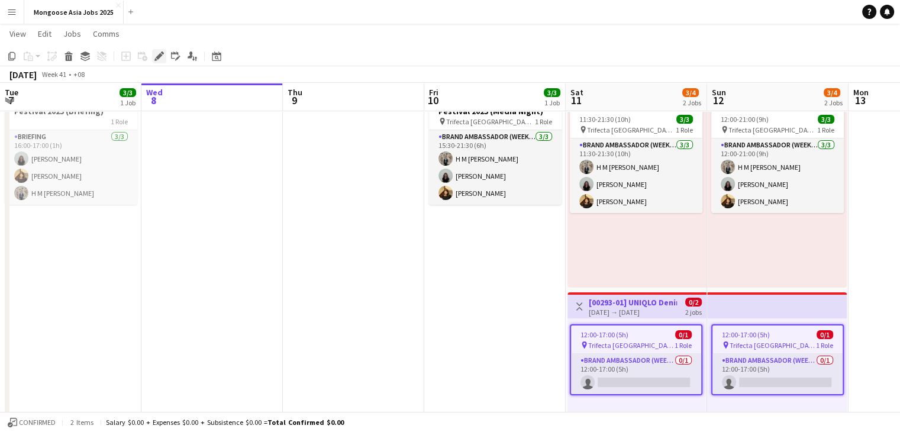
click at [158, 58] on icon at bounding box center [159, 56] width 7 height 7
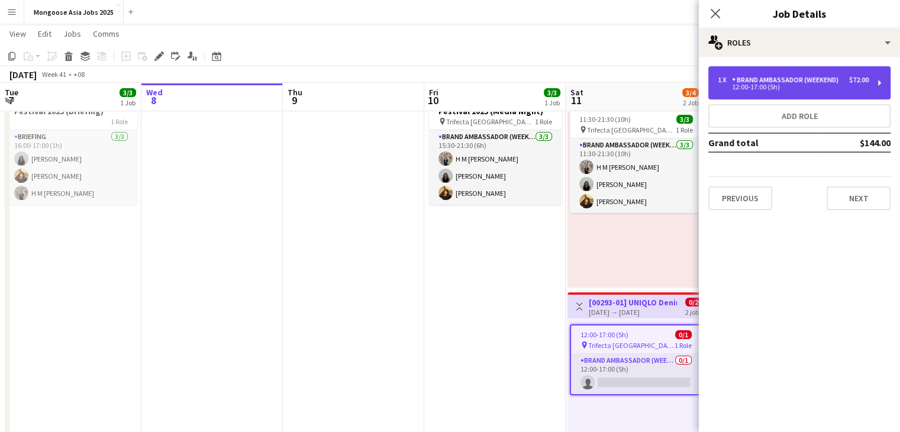
click at [769, 71] on div "1 x Brand Ambassador (weekend) $72.00 12:00-17:00 (5h)" at bounding box center [799, 82] width 182 height 33
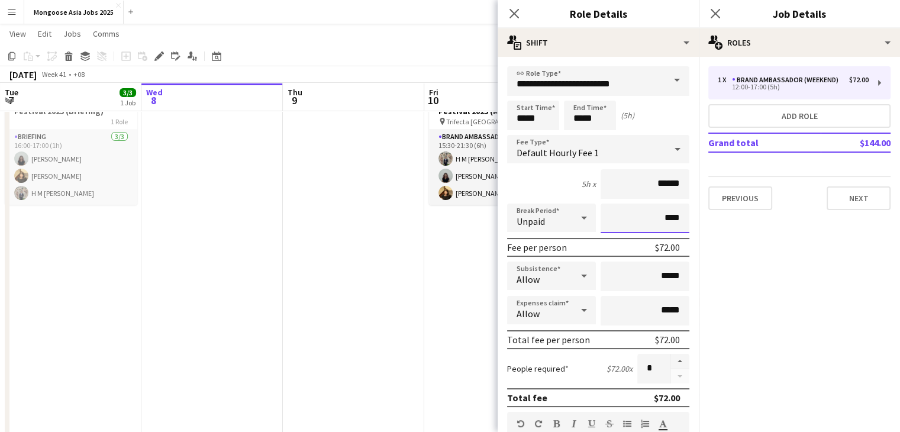
drag, startPoint x: 662, startPoint y: 219, endPoint x: 641, endPoint y: 218, distance: 20.7
click at [648, 218] on input "****" at bounding box center [644, 218] width 89 height 30
type input "***"
click at [552, 189] on div "5h x ******" at bounding box center [598, 184] width 182 height 30
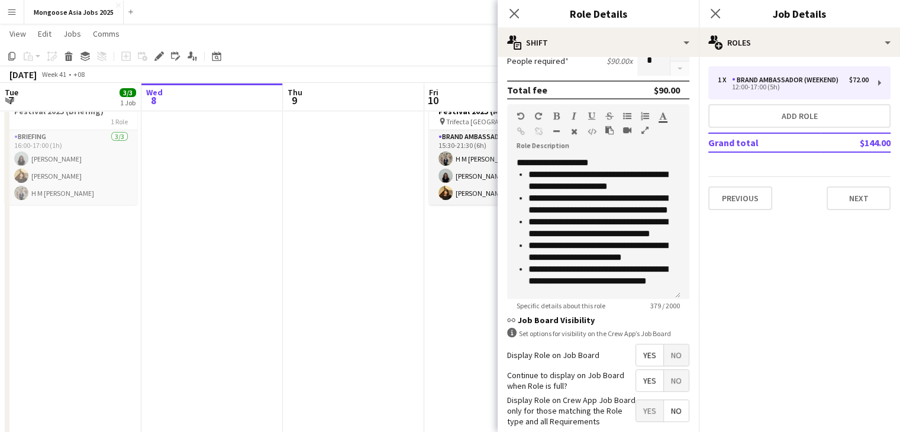
scroll to position [367, 0]
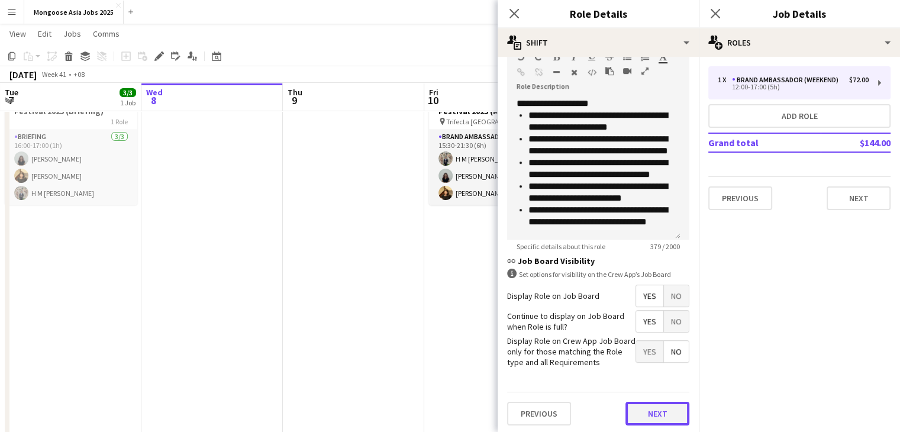
click at [644, 412] on button "Next" at bounding box center [657, 414] width 64 height 24
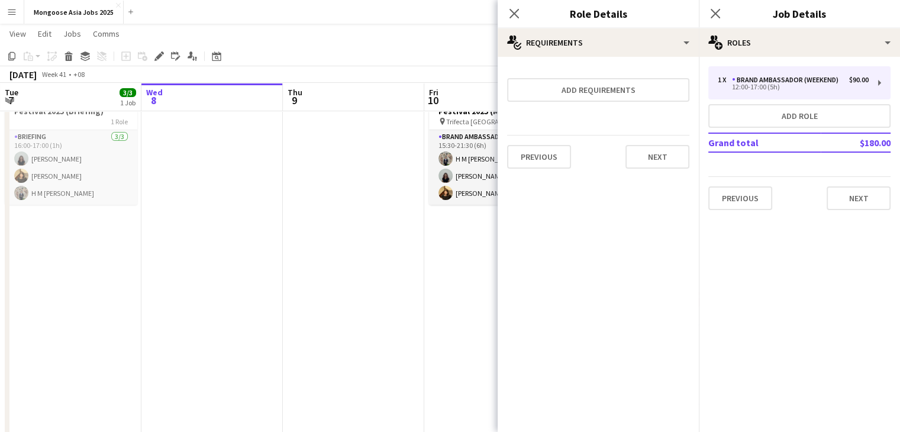
scroll to position [0, 0]
click at [658, 161] on button "Next" at bounding box center [657, 157] width 64 height 24
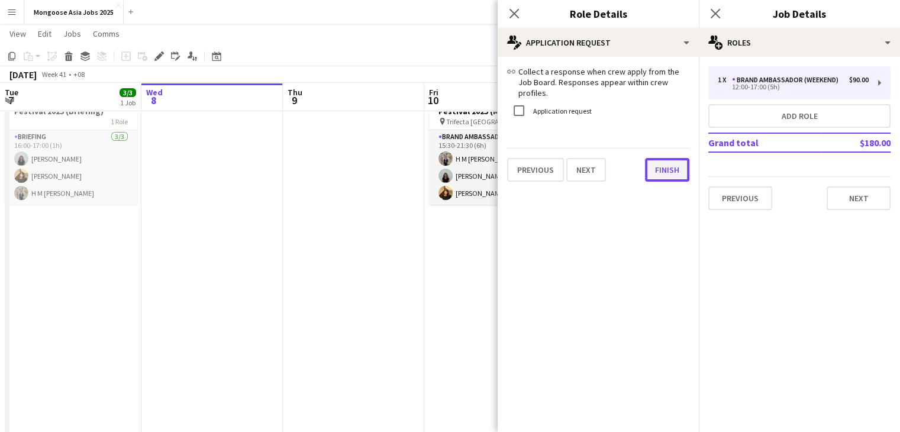
click at [654, 163] on button "Finish" at bounding box center [667, 170] width 44 height 24
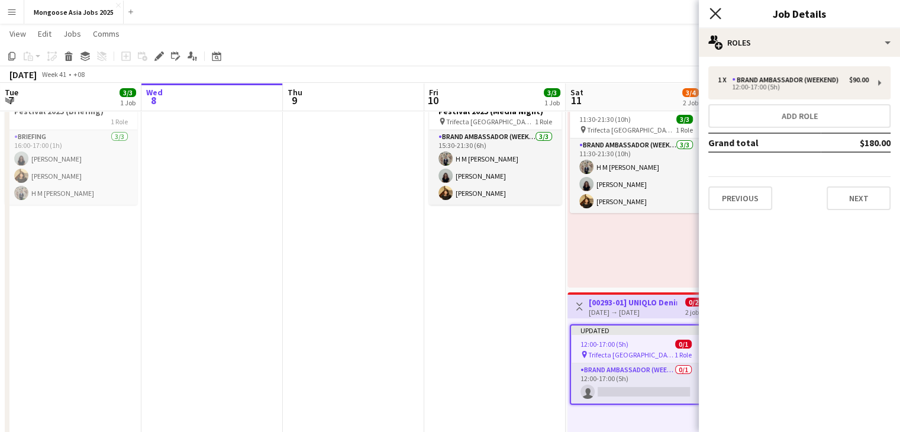
click at [718, 17] on icon at bounding box center [714, 13] width 11 height 11
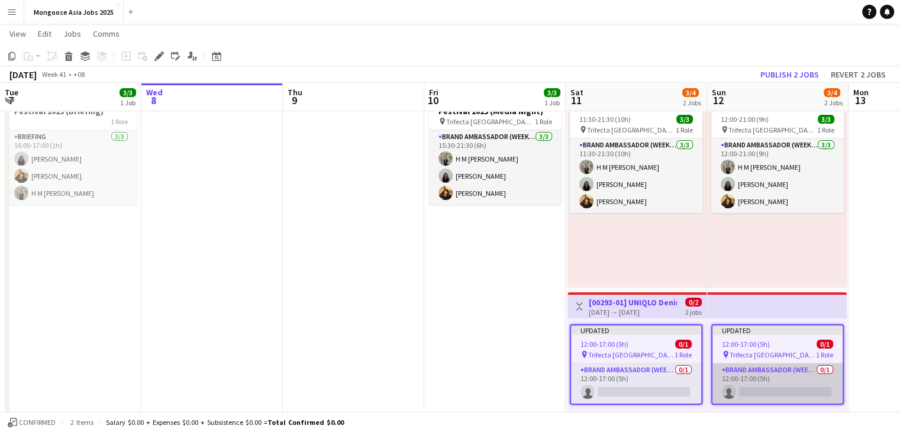
click at [770, 370] on app-card-role "Brand Ambassador (weekend) 0/1 12:00-17:00 (5h) single-neutral-actions" at bounding box center [777, 383] width 130 height 40
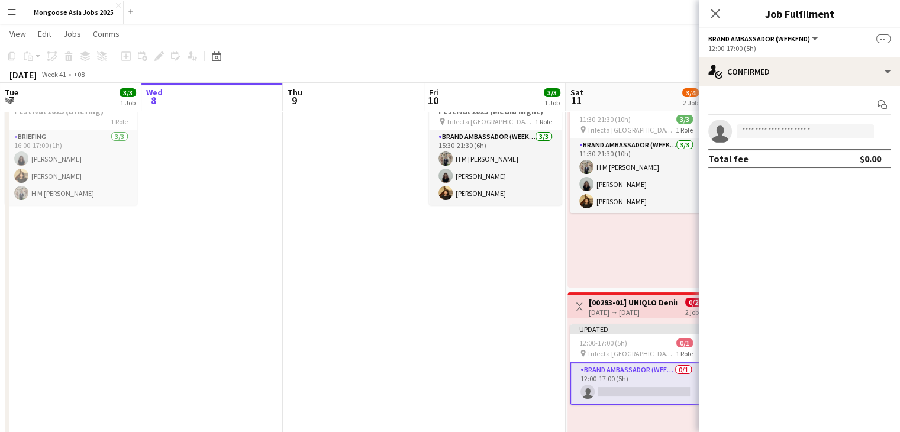
click at [778, 38] on span "Brand Ambassador (weekend)" at bounding box center [759, 38] width 102 height 9
click at [751, 80] on li "Brand Ambassador (weekend)" at bounding box center [771, 78] width 107 height 11
click at [736, 17] on h3 "Job Fulfilment" at bounding box center [799, 13] width 201 height 15
click at [717, 17] on icon "Close pop-in" at bounding box center [714, 13] width 11 height 11
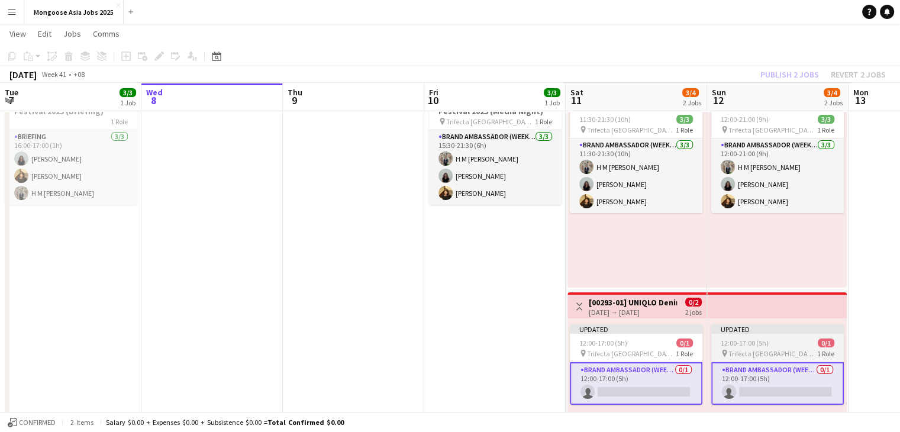
click at [752, 339] on span "12:00-17:00 (5h)" at bounding box center [744, 342] width 48 height 9
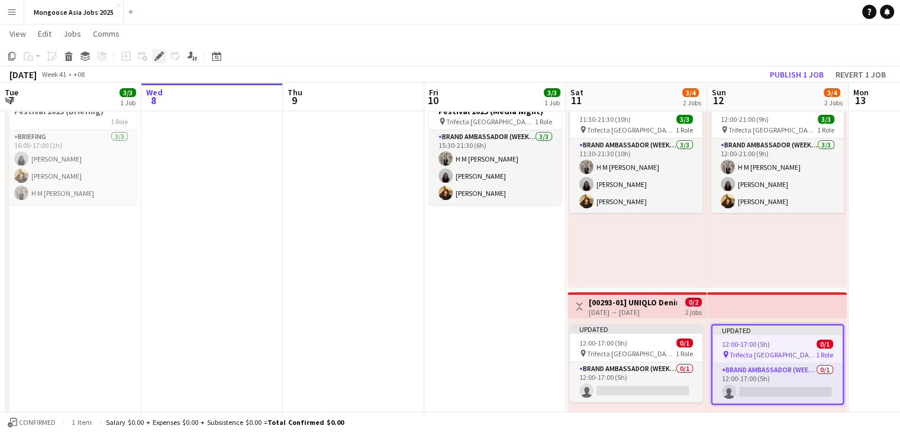
click at [160, 55] on icon at bounding box center [159, 56] width 7 height 7
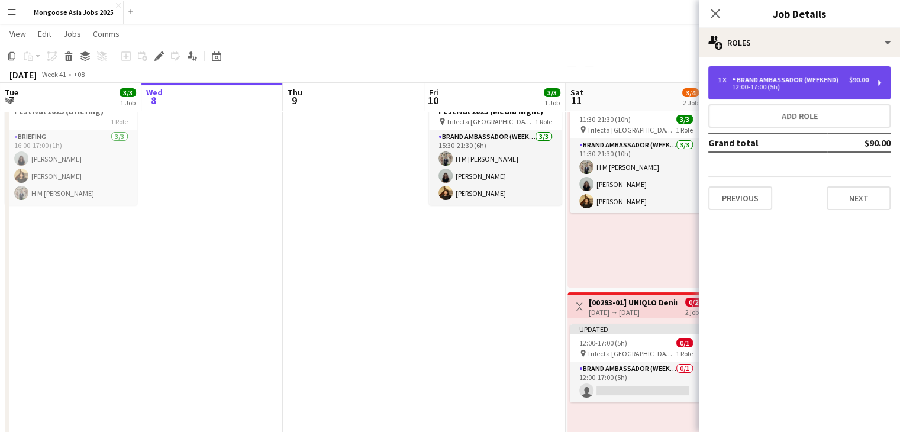
click at [759, 84] on div "12:00-17:00 (5h)" at bounding box center [793, 87] width 151 height 6
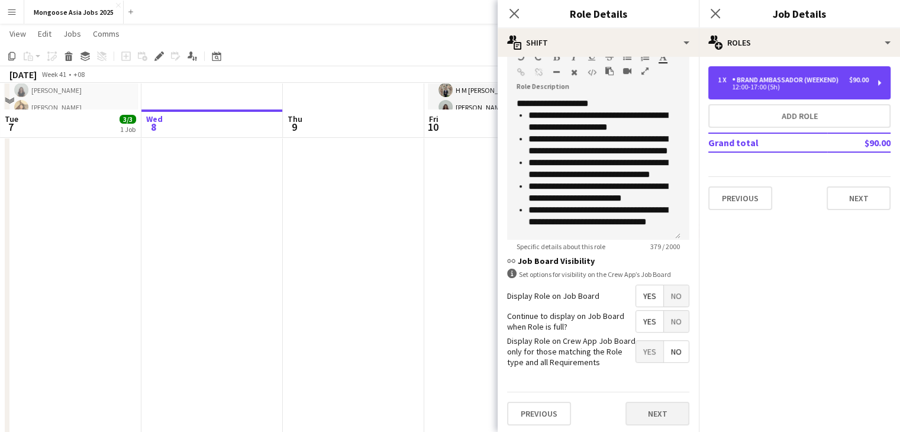
scroll to position [154, 0]
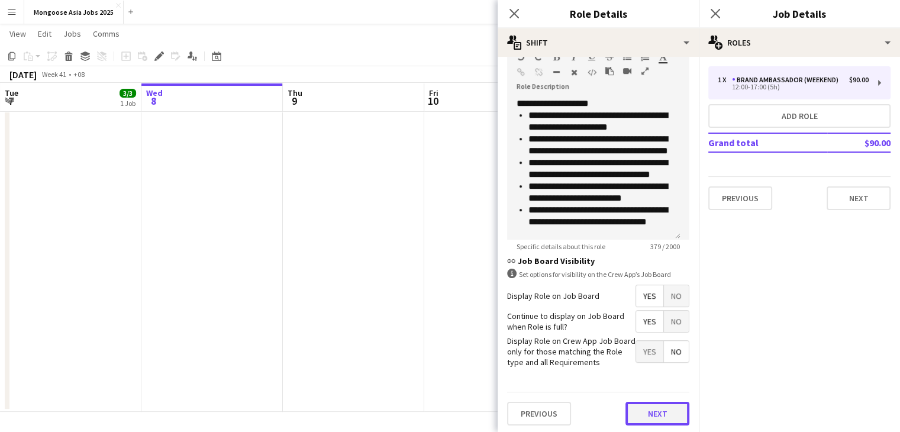
click at [648, 406] on button "Next" at bounding box center [657, 414] width 64 height 24
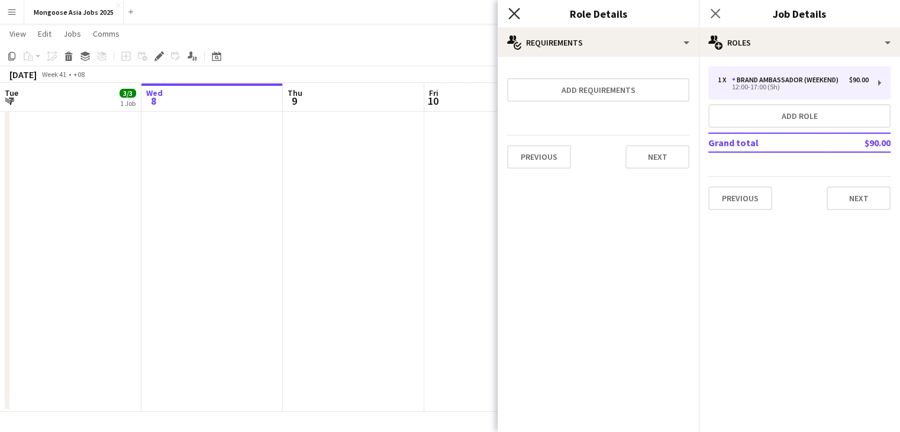
click at [518, 14] on icon "Close pop-in" at bounding box center [513, 13] width 11 height 11
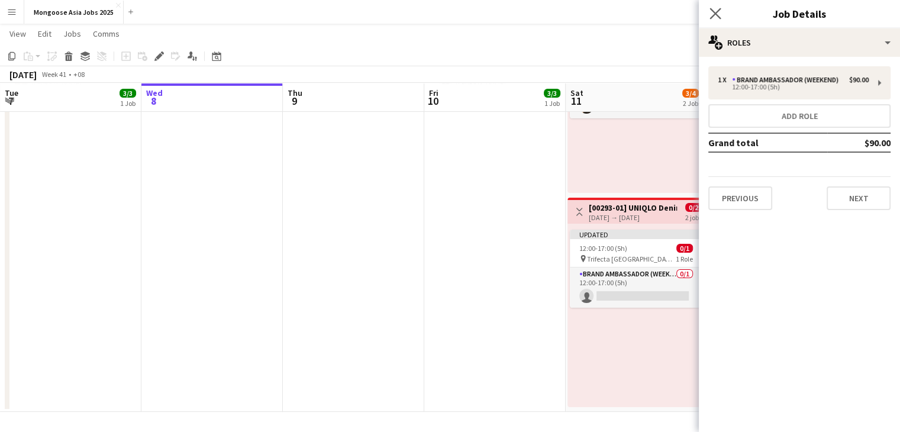
click at [716, 6] on app-icon "Close pop-in" at bounding box center [715, 13] width 17 height 17
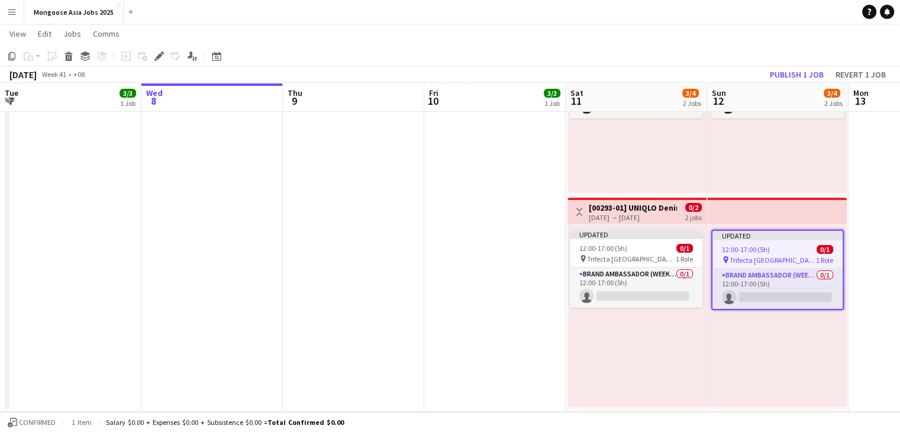
click at [535, 268] on app-date-cell "15:30-21:30 (6h) 3/3 [00293-01] UNIQLO Denim Festival 2025 (Media Night) pin Tr…" at bounding box center [494, 195] width 141 height 433
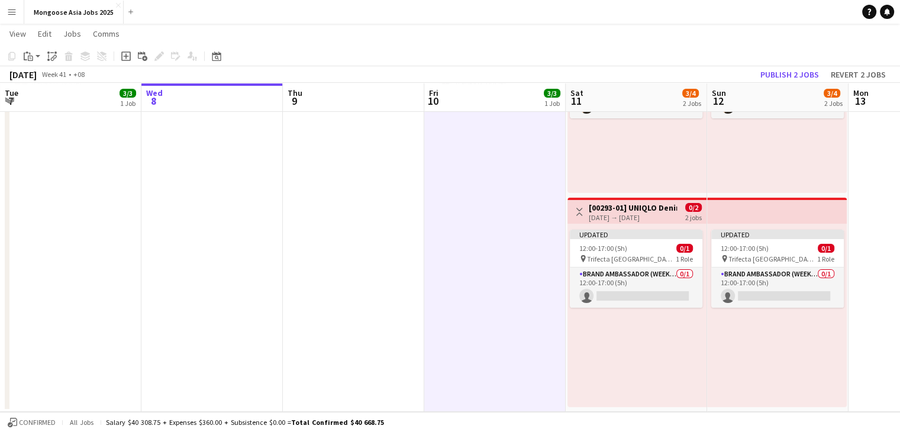
click at [758, 213] on app-top-bar at bounding box center [777, 211] width 140 height 26
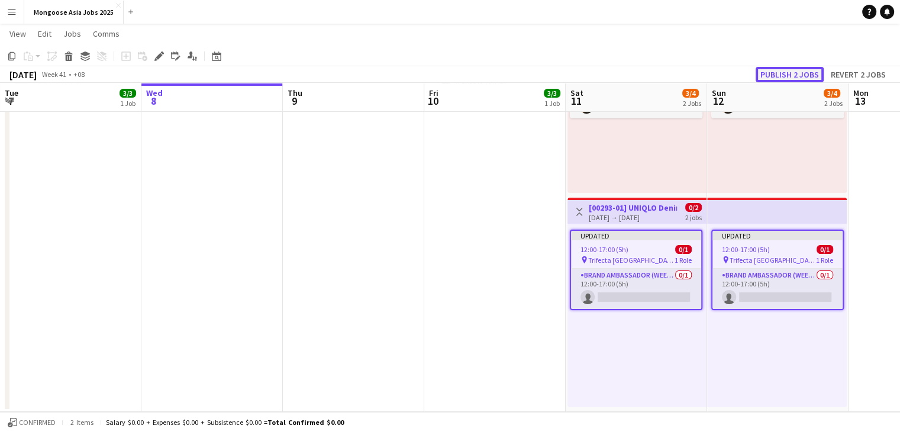
click at [783, 79] on button "Publish 2 jobs" at bounding box center [789, 74] width 68 height 15
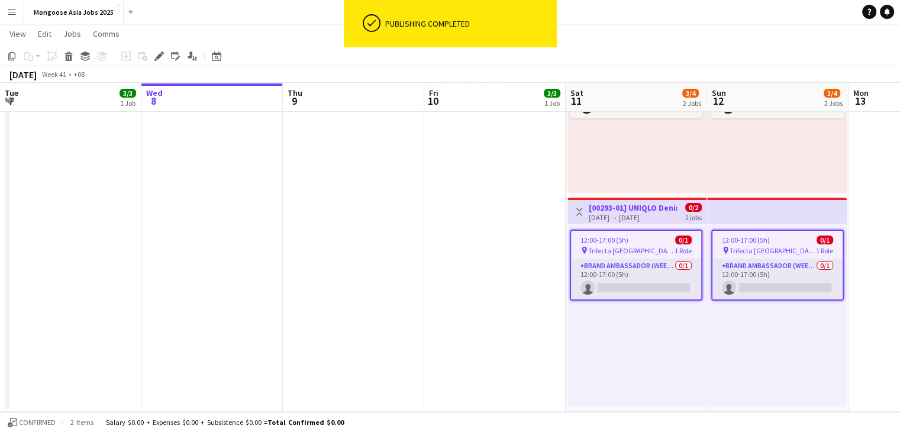
click at [481, 319] on app-date-cell "15:30-21:30 (6h) 3/3 [00293-01] UNIQLO Denim Festival 2025 (Media Night) pin Tr…" at bounding box center [494, 195] width 141 height 433
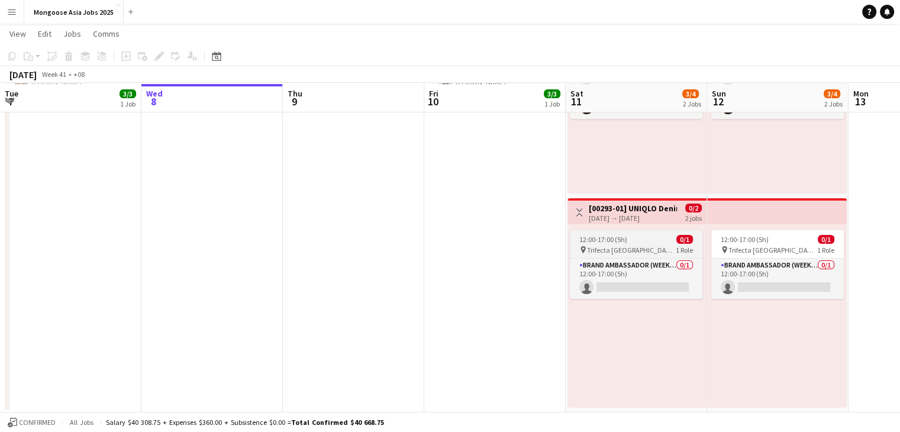
scroll to position [154, 0]
